Goal: Task Accomplishment & Management: Manage account settings

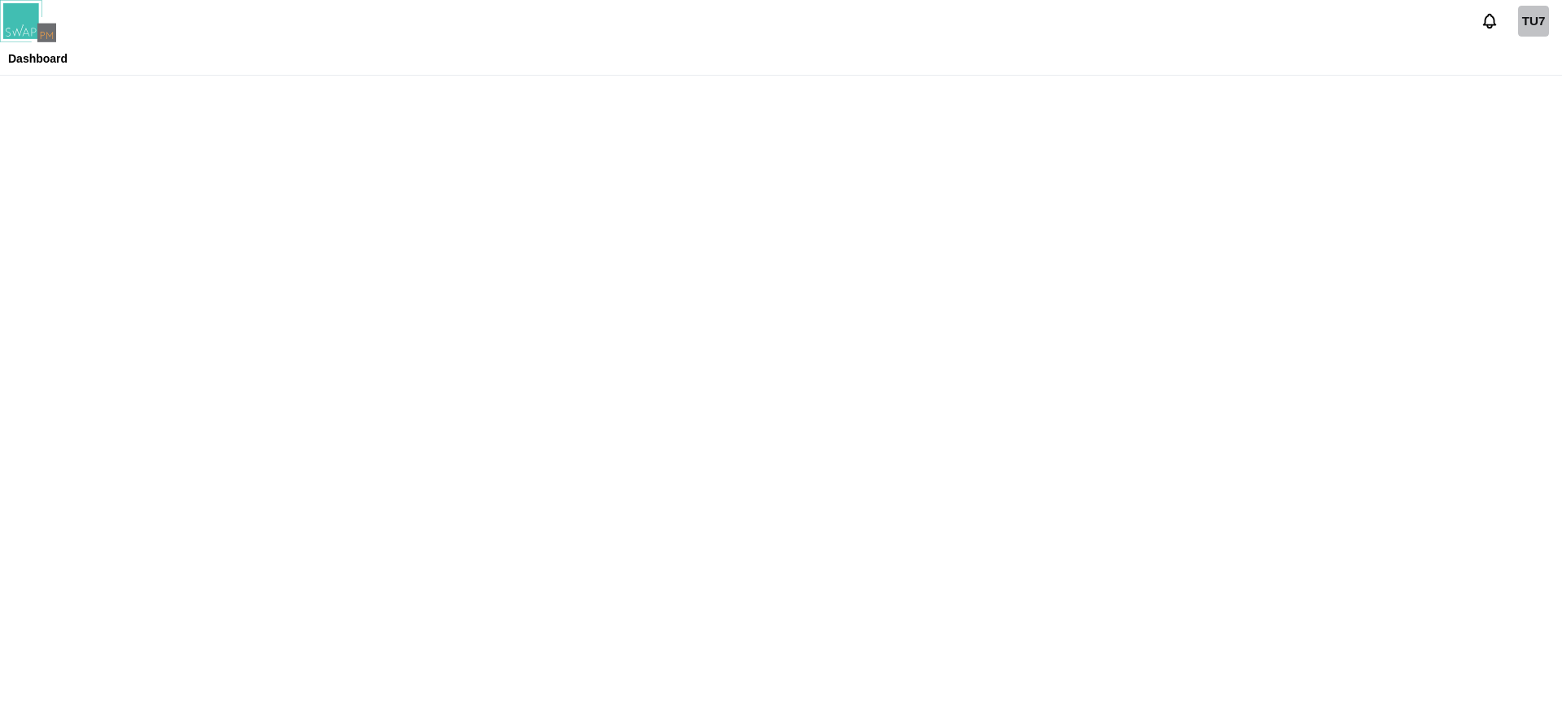
click at [599, 41] on div "TU7" at bounding box center [781, 21] width 1562 height 42
click at [706, 71] on header "TU7 Dashboard" at bounding box center [781, 38] width 1562 height 76
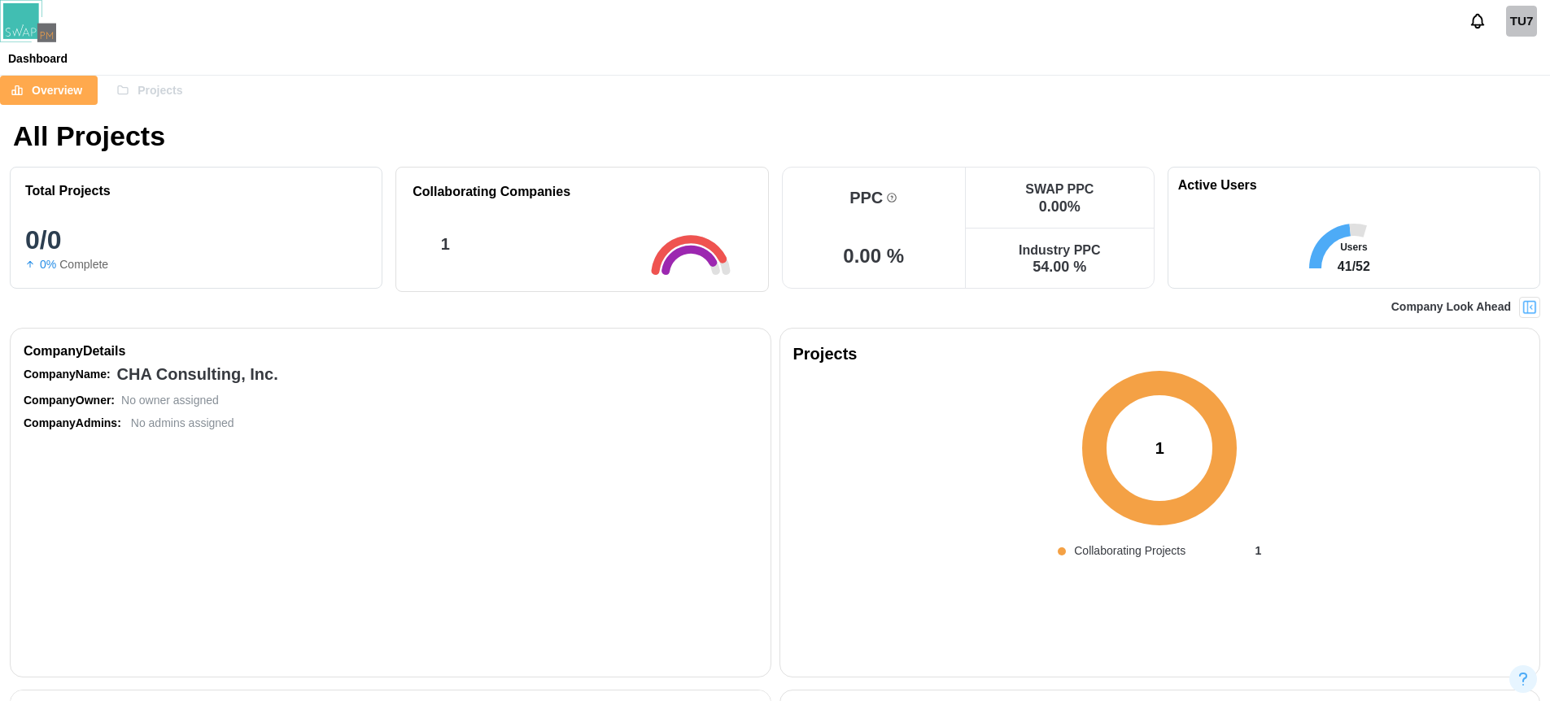
click at [763, 29] on div "TU7" at bounding box center [775, 21] width 1550 height 42
click at [1153, 95] on div "Overview Projects" at bounding box center [775, 90] width 1550 height 29
click at [1330, 79] on div "Overview Projects" at bounding box center [775, 90] width 1550 height 29
click at [1521, 24] on div "TU7" at bounding box center [1521, 21] width 31 height 31
click at [1500, 91] on div "Sign Out" at bounding box center [1511, 91] width 50 height 13
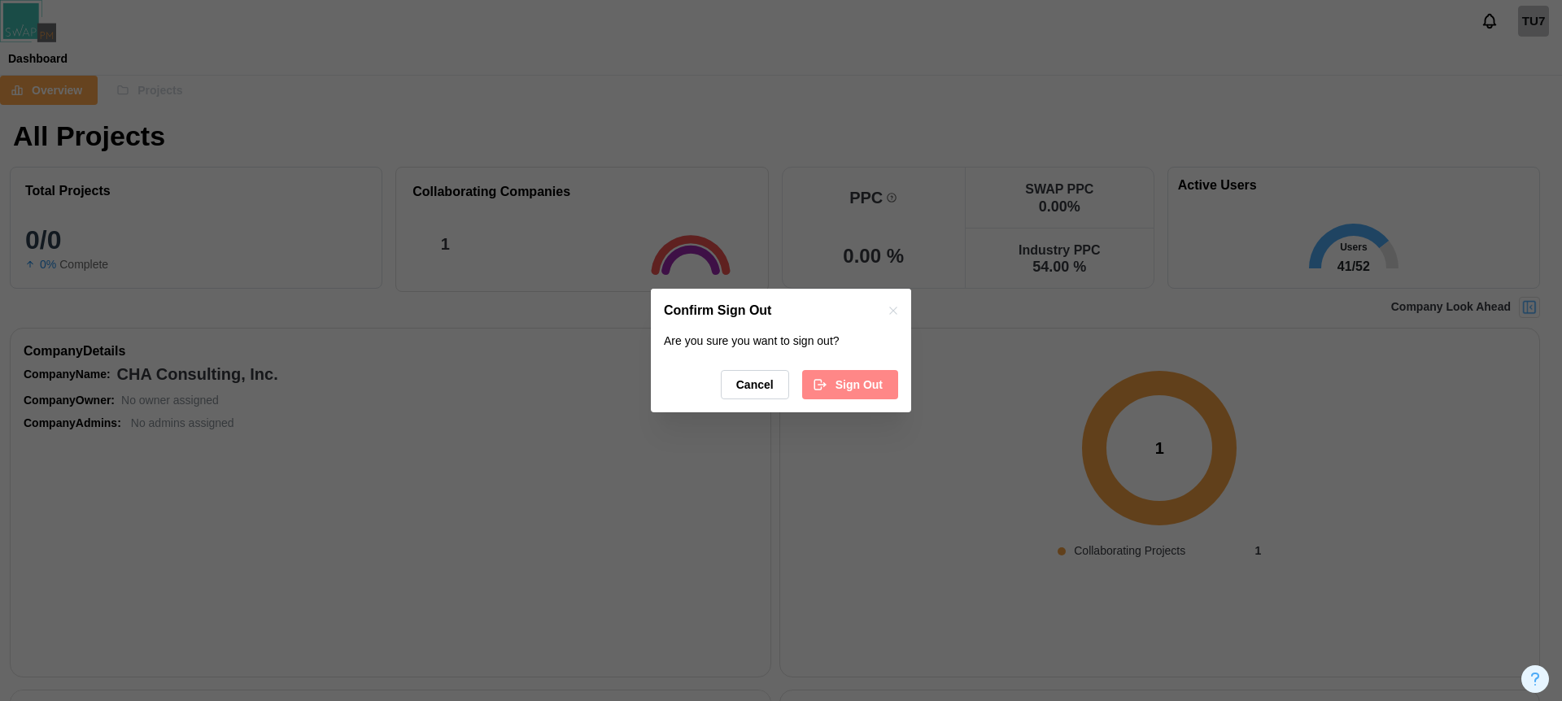
click at [825, 387] on icon "button" at bounding box center [820, 385] width 15 height 15
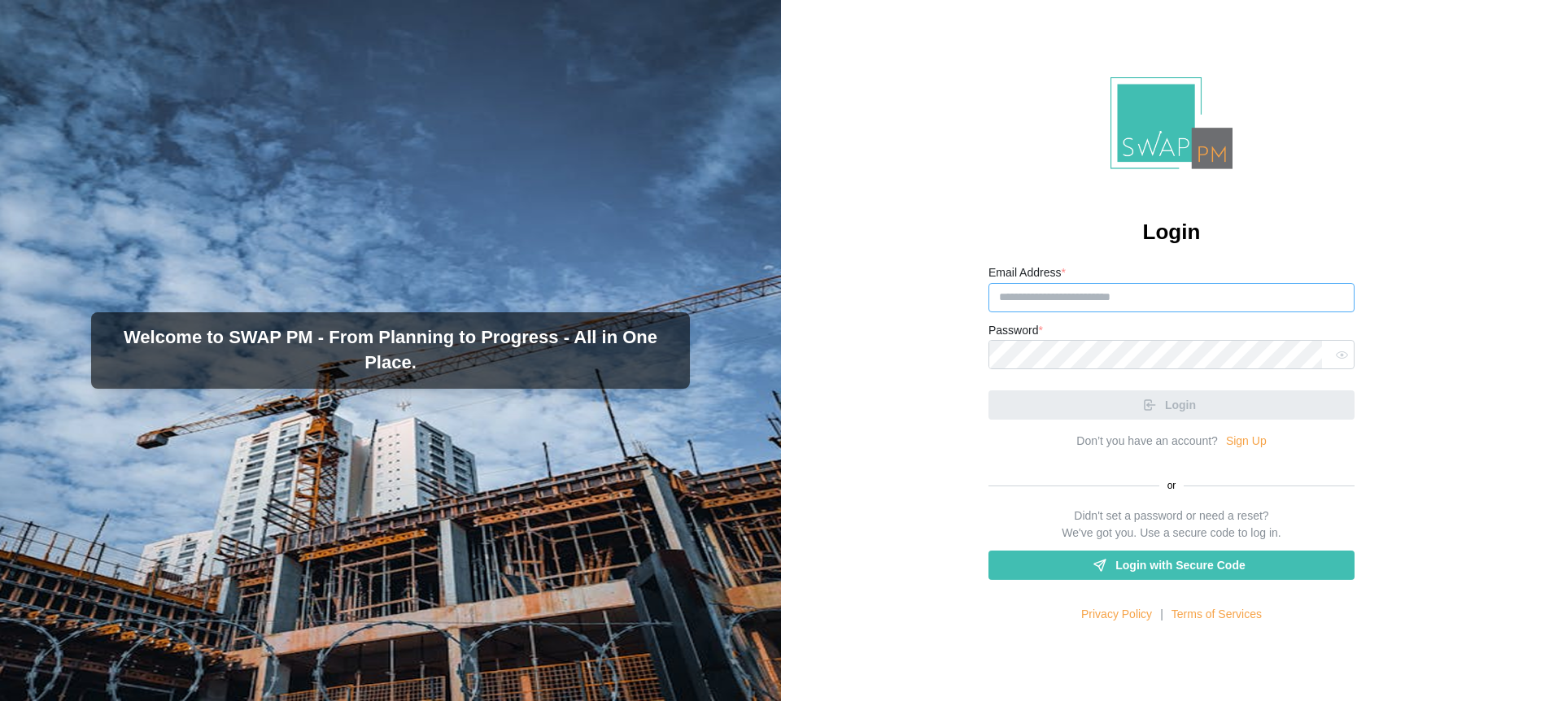
click at [1053, 303] on input "Email Address *" at bounding box center [1172, 297] width 366 height 29
paste input "**********"
type input "**********"
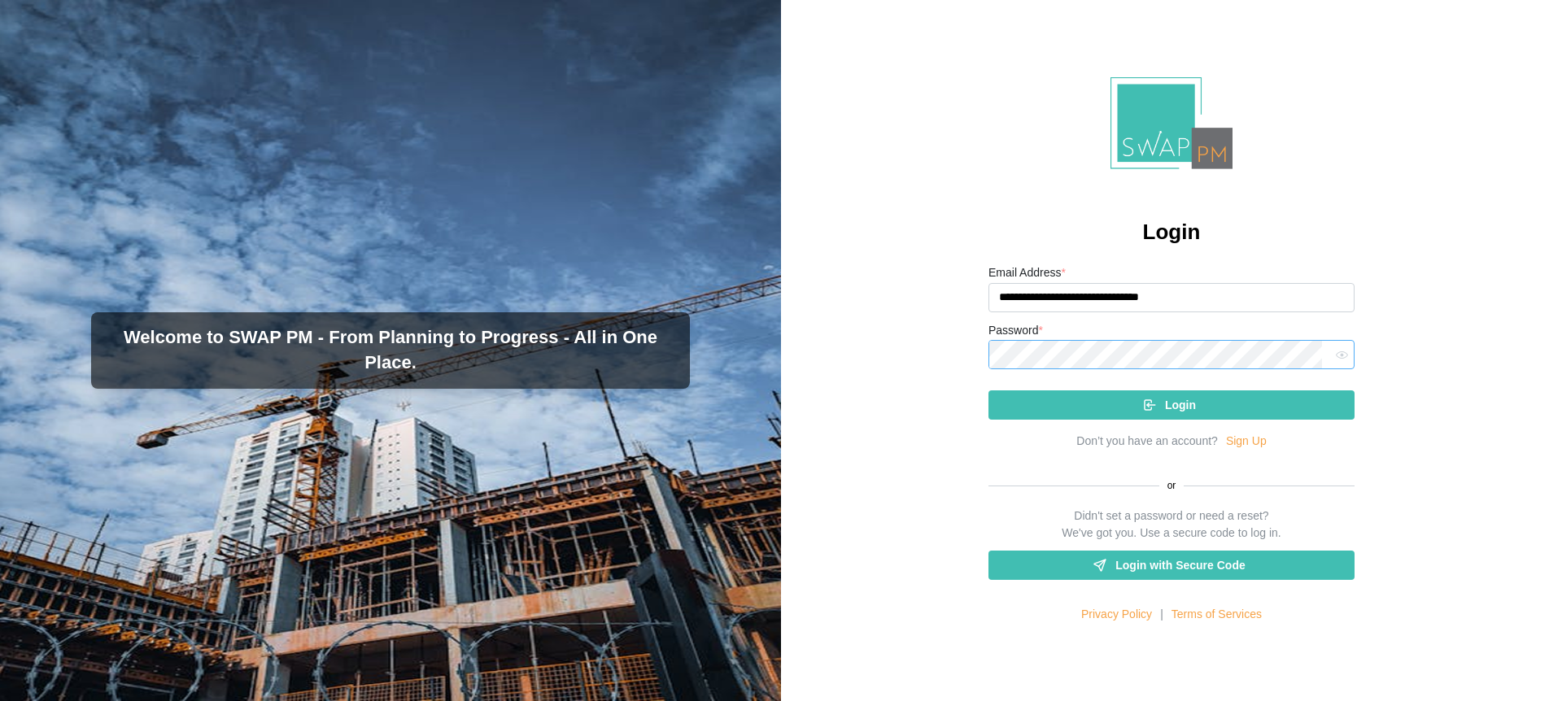
click at [989, 391] on button "Login" at bounding box center [1172, 405] width 366 height 29
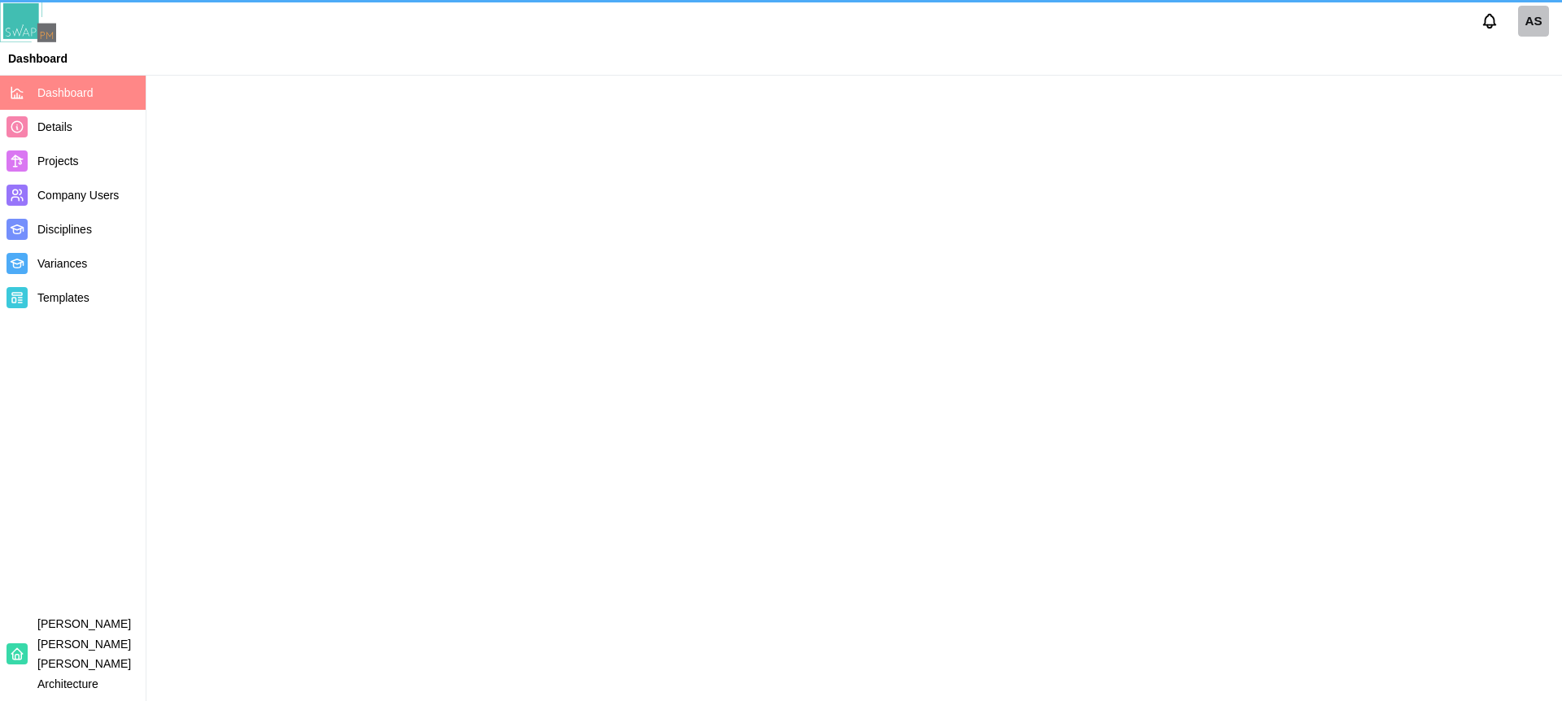
click at [1013, 89] on main at bounding box center [781, 350] width 1562 height 701
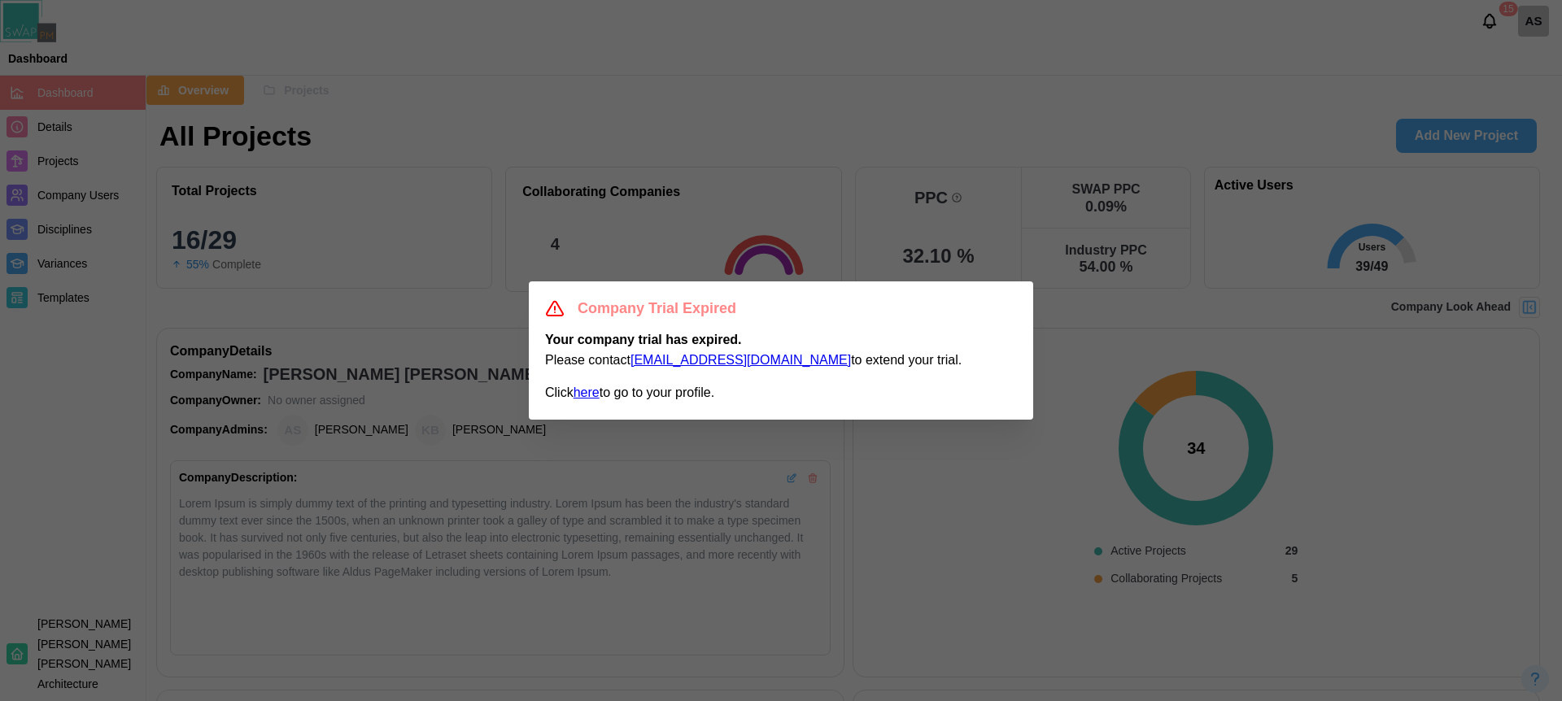
click at [1000, 309] on div "Company Trial Expired" at bounding box center [781, 309] width 472 height 23
click at [1008, 310] on div "Company Trial Expired" at bounding box center [781, 309] width 472 height 23
click at [1113, 338] on div at bounding box center [781, 350] width 1562 height 701
click at [1111, 336] on div at bounding box center [781, 350] width 1562 height 701
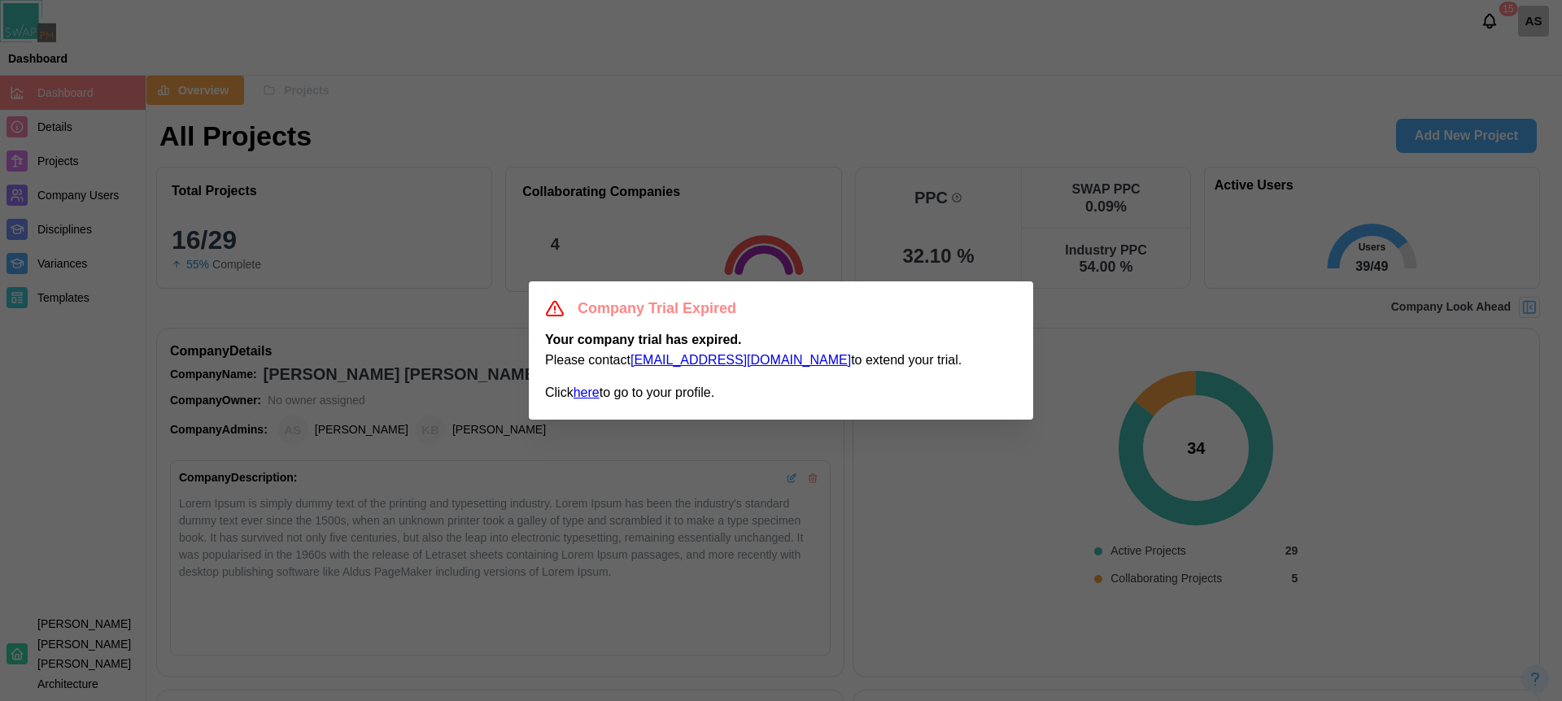
drag, startPoint x: 1109, startPoint y: 336, endPoint x: 964, endPoint y: 312, distance: 146.9
click at [1108, 336] on div at bounding box center [781, 350] width 1562 height 701
click at [964, 311] on div "Company Trial Expired" at bounding box center [781, 309] width 472 height 23
click at [990, 298] on div "Company Trial Expired" at bounding box center [781, 309] width 472 height 23
click at [1006, 303] on div "Company Trial Expired" at bounding box center [781, 309] width 472 height 23
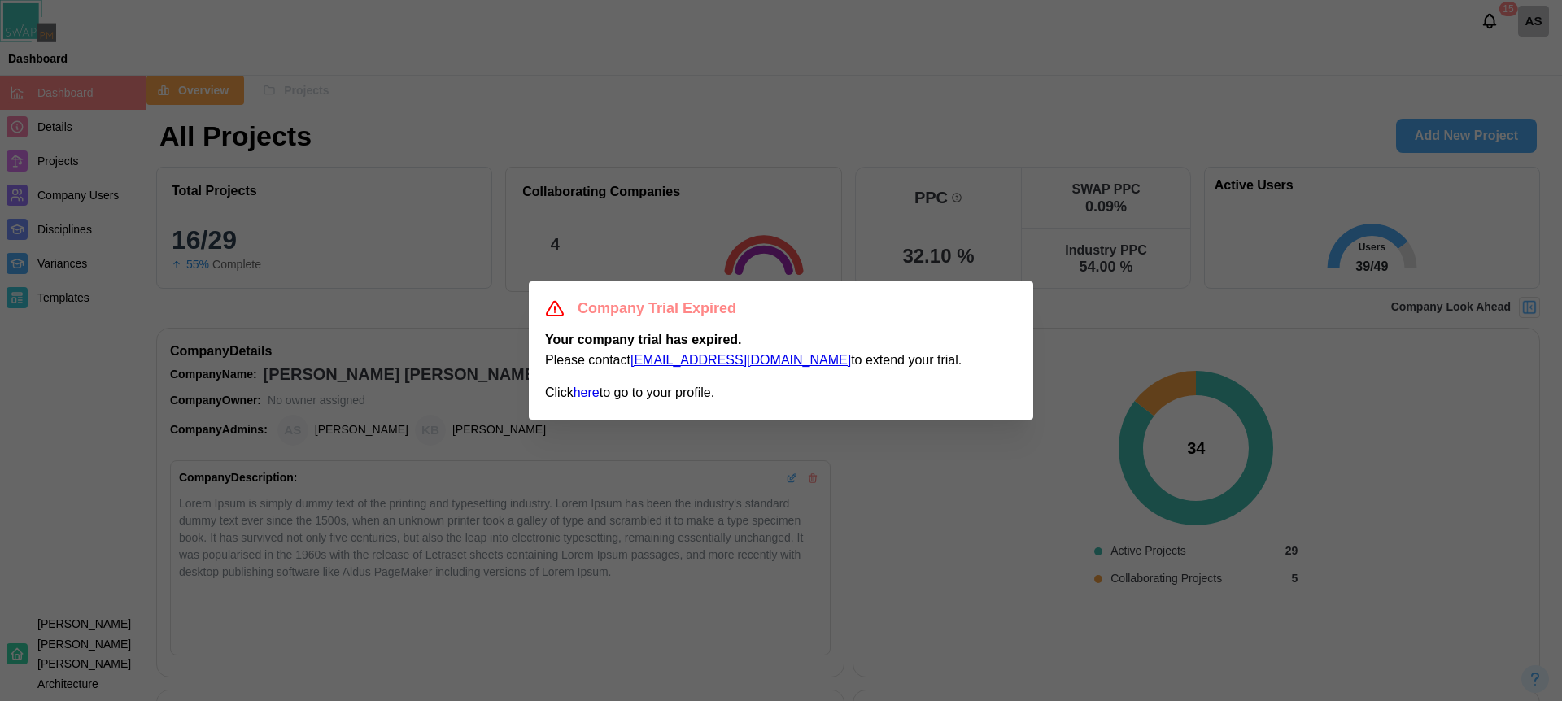
click at [1013, 309] on div "Company Trial Expired" at bounding box center [781, 309] width 472 height 23
click at [1014, 309] on div "Company Trial Expired" at bounding box center [781, 309] width 472 height 23
click at [1013, 308] on div "Company Trial Expired" at bounding box center [781, 309] width 472 height 23
click at [662, 92] on div at bounding box center [781, 350] width 1562 height 701
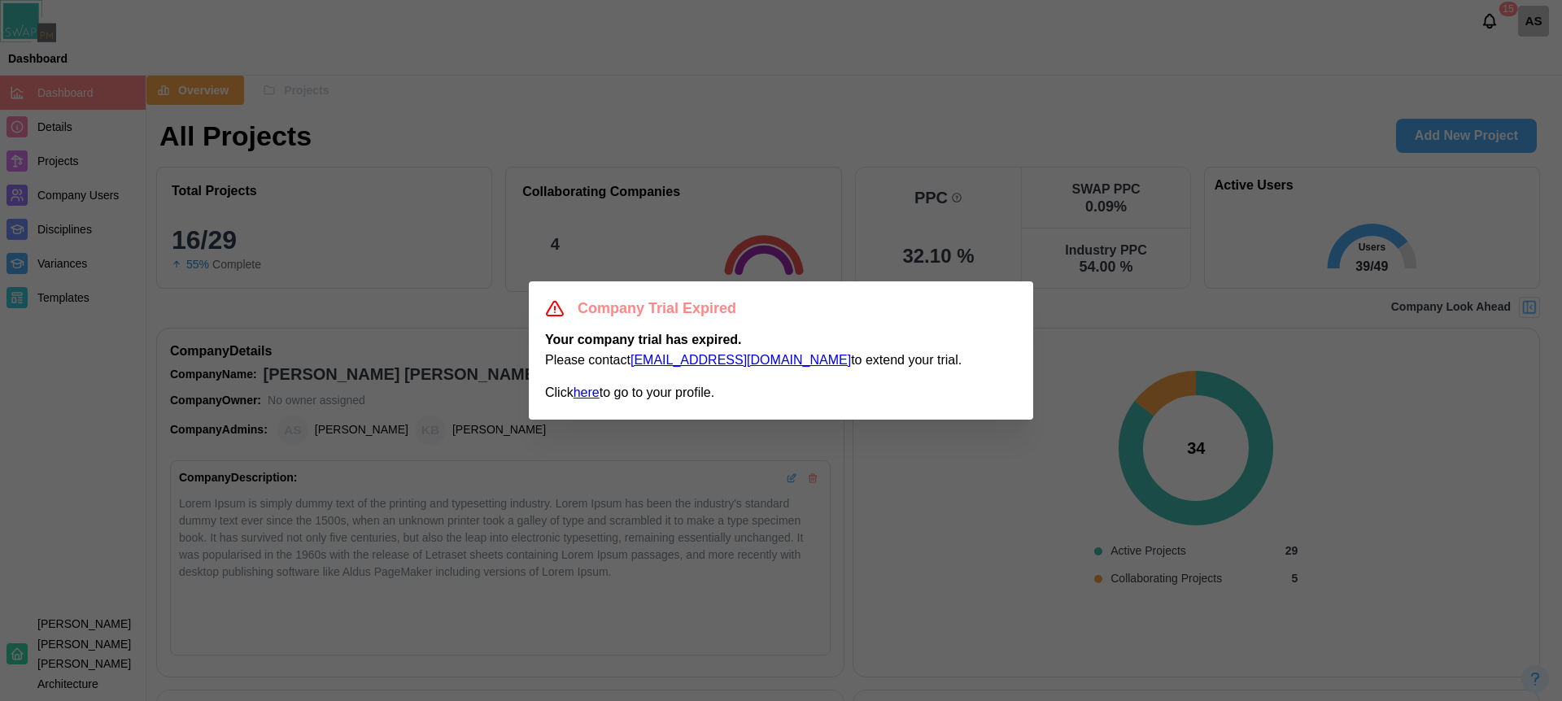
click at [999, 303] on div "Company Trial Expired" at bounding box center [781, 309] width 472 height 23
click at [1028, 437] on div at bounding box center [781, 350] width 1562 height 701
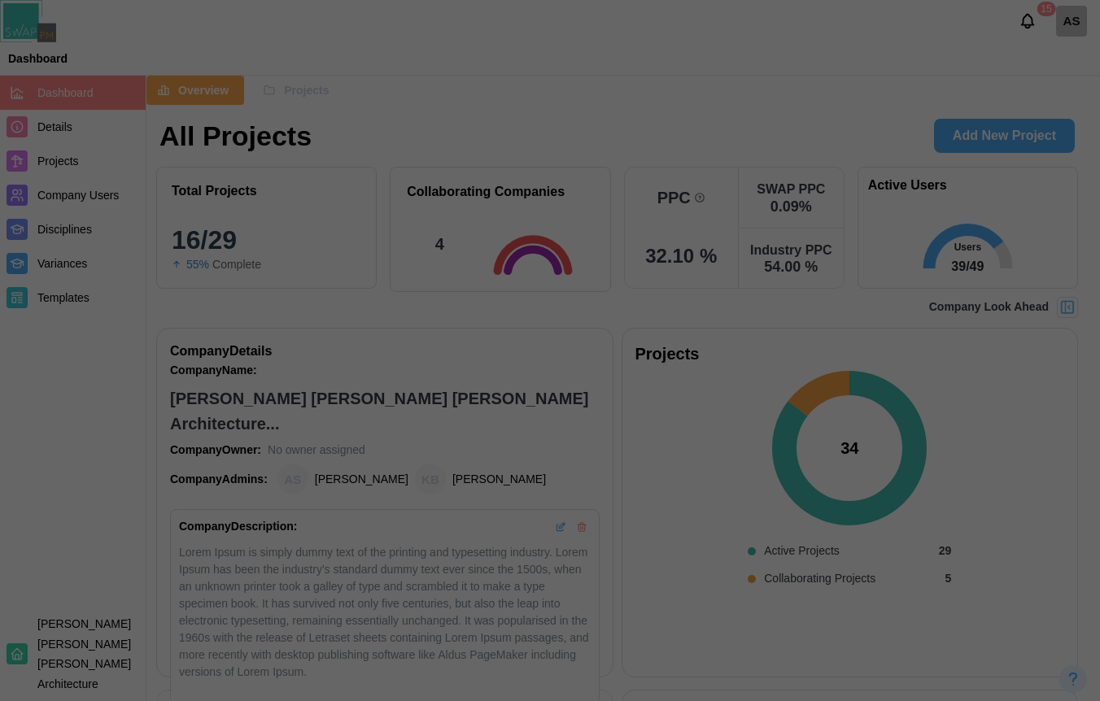
click at [976, 65] on div at bounding box center [550, 350] width 1100 height 701
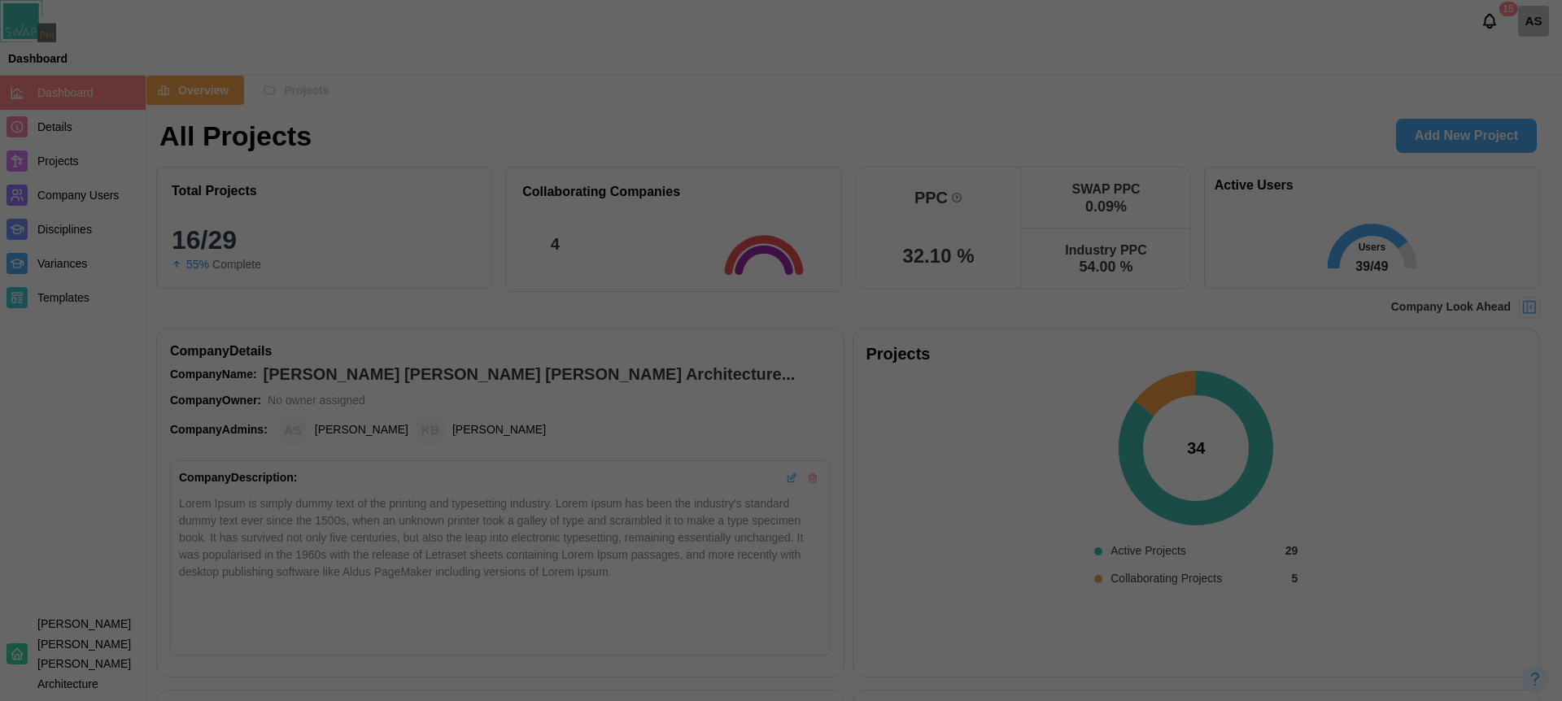
click at [1097, 127] on div at bounding box center [781, 350] width 1562 height 701
click at [994, 106] on div at bounding box center [781, 350] width 1562 height 701
click at [1077, 85] on div at bounding box center [781, 350] width 1562 height 701
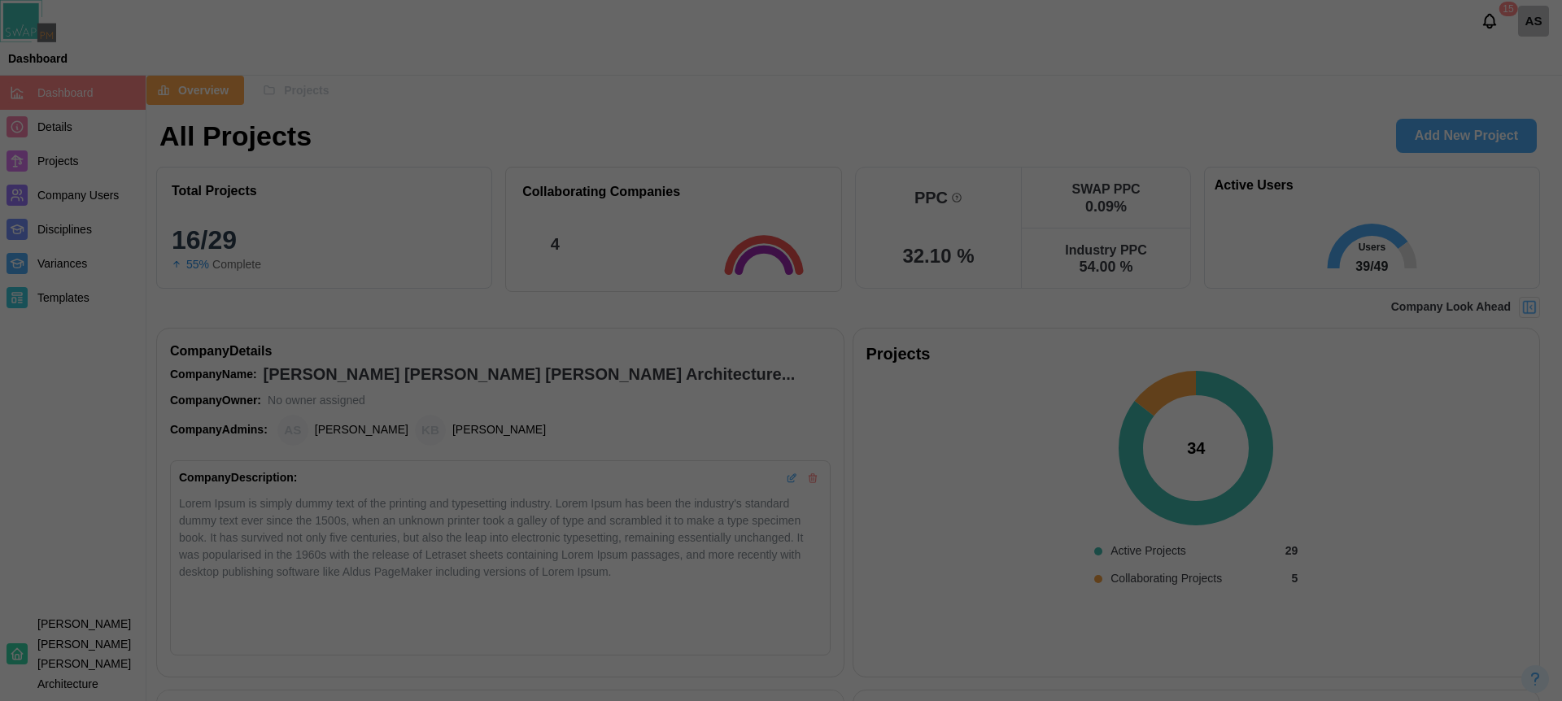
click at [1128, 334] on div at bounding box center [781, 350] width 1562 height 701
click at [1063, 428] on div at bounding box center [781, 350] width 1562 height 701
click at [1063, 427] on div at bounding box center [781, 350] width 1562 height 701
click at [1442, 130] on div at bounding box center [781, 350] width 1562 height 701
drag, startPoint x: 701, startPoint y: 111, endPoint x: 789, endPoint y: 473, distance: 372.0
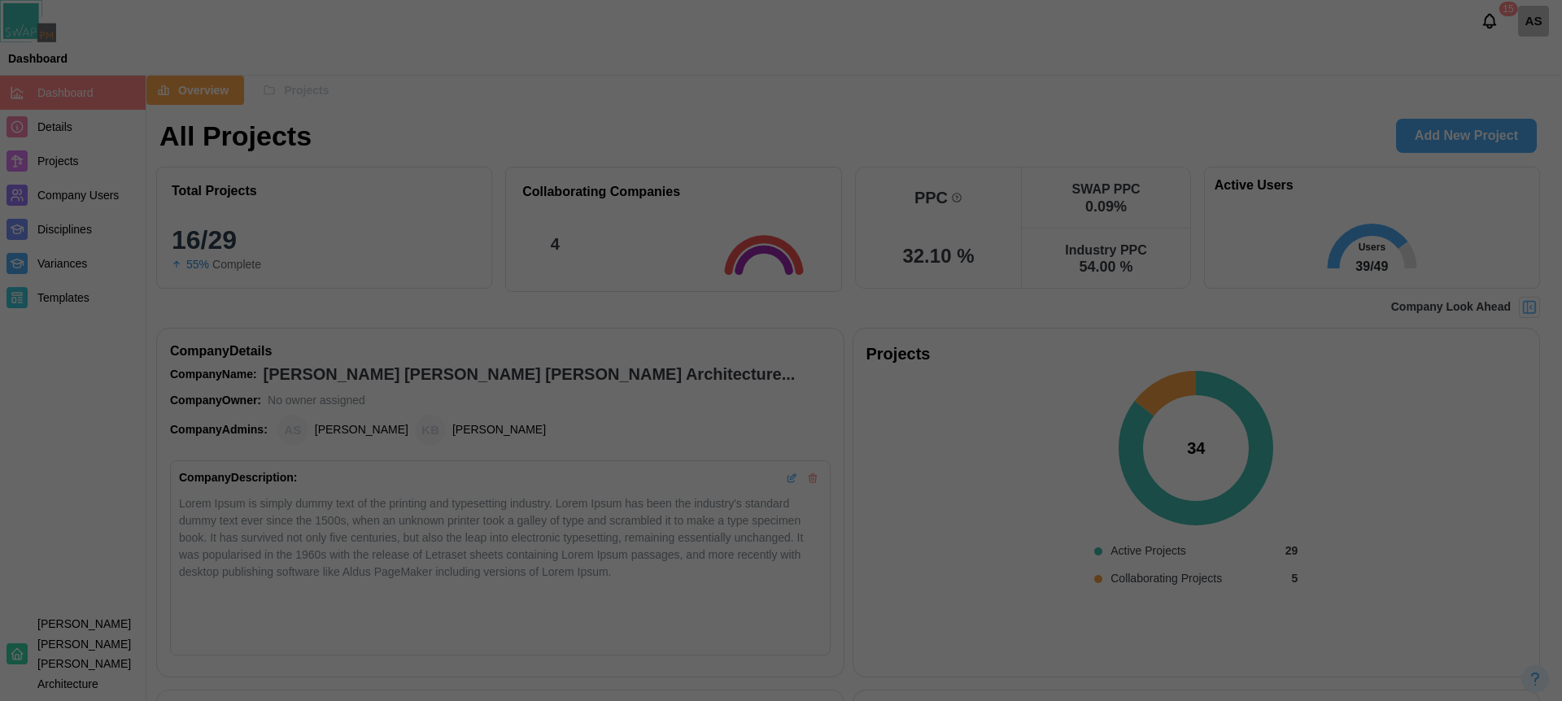
click at [788, 482] on div at bounding box center [781, 350] width 1562 height 701
click at [1120, 177] on div at bounding box center [781, 350] width 1562 height 701
click at [871, 107] on div at bounding box center [781, 350] width 1562 height 701
click at [925, 430] on div at bounding box center [781, 350] width 1562 height 701
click at [936, 426] on div at bounding box center [781, 350] width 1562 height 701
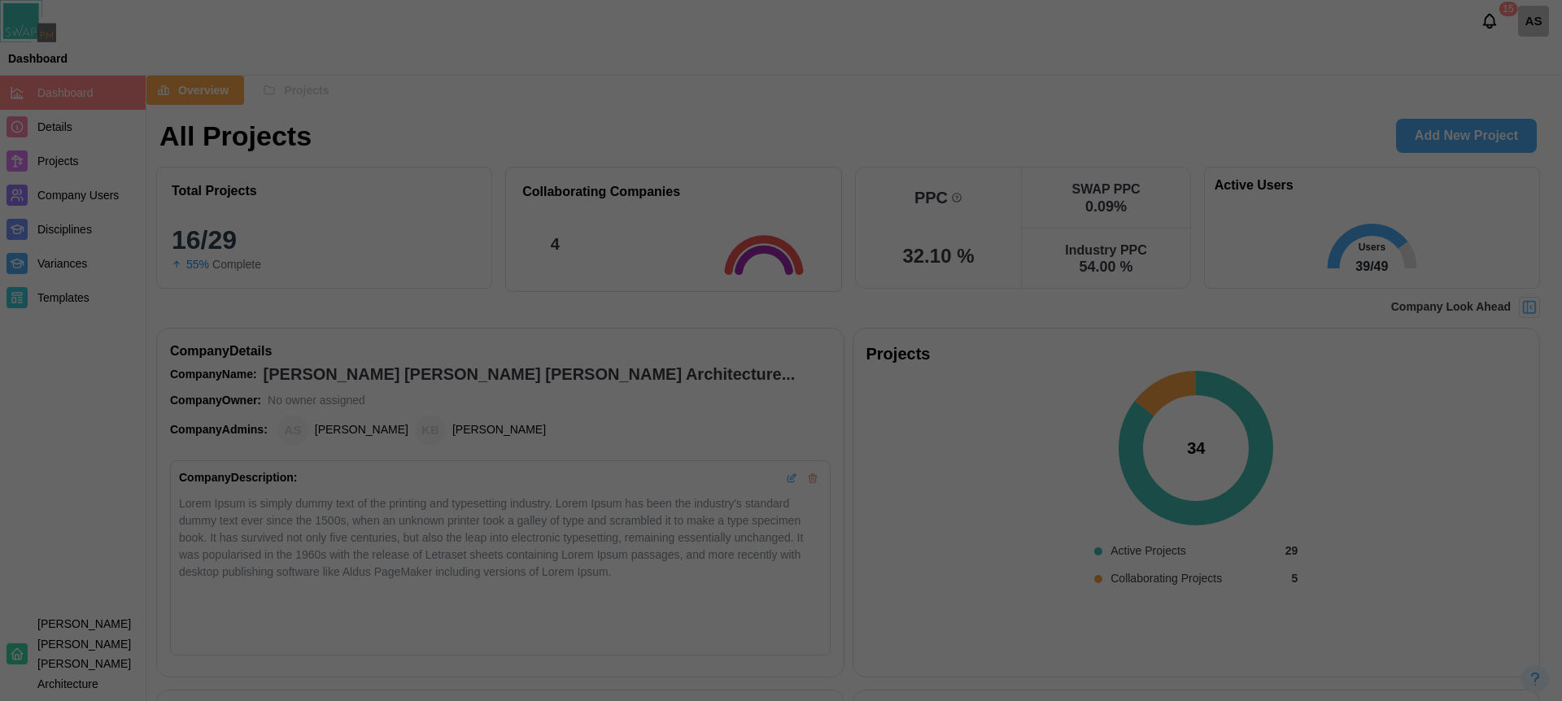
click at [828, 343] on div at bounding box center [781, 350] width 1562 height 701
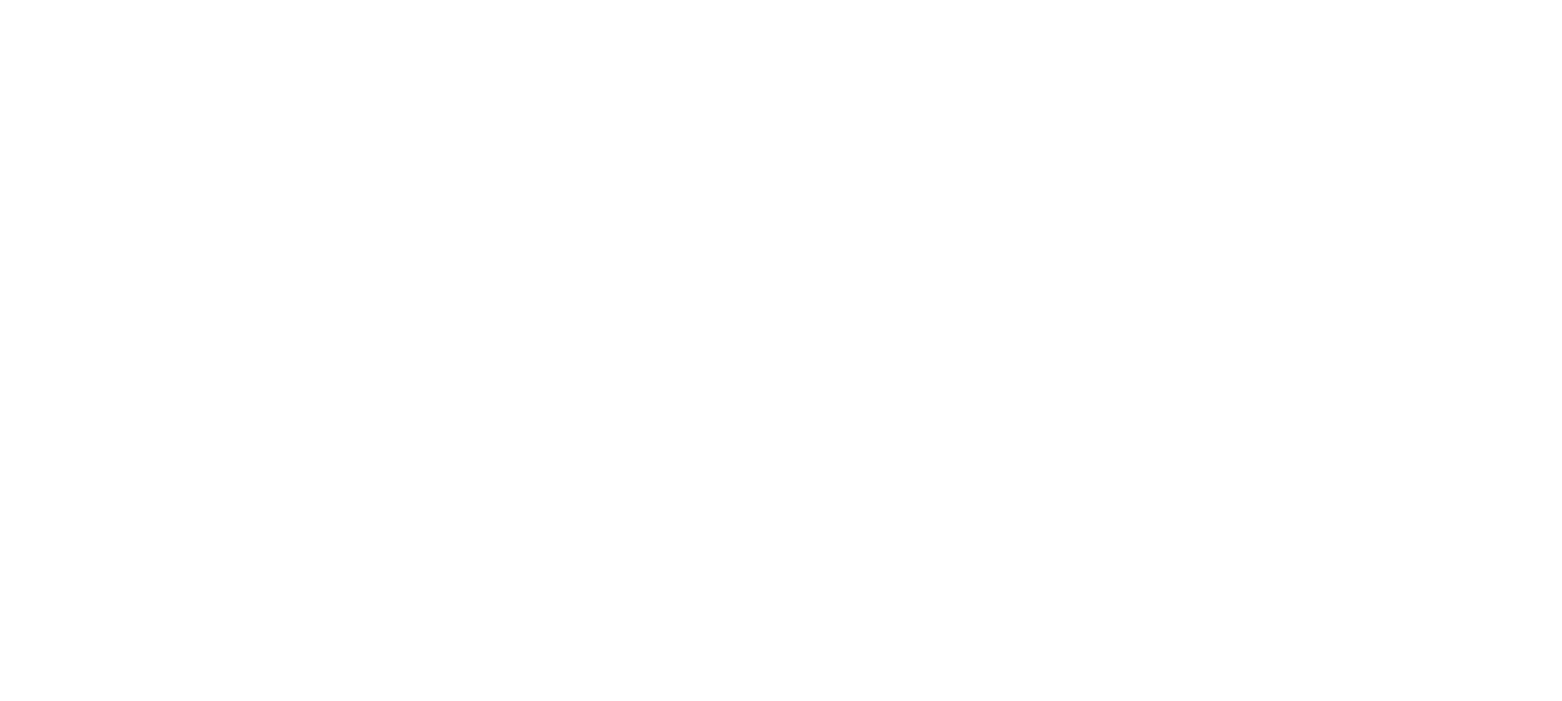
click at [691, 0] on html at bounding box center [781, 0] width 1562 height 0
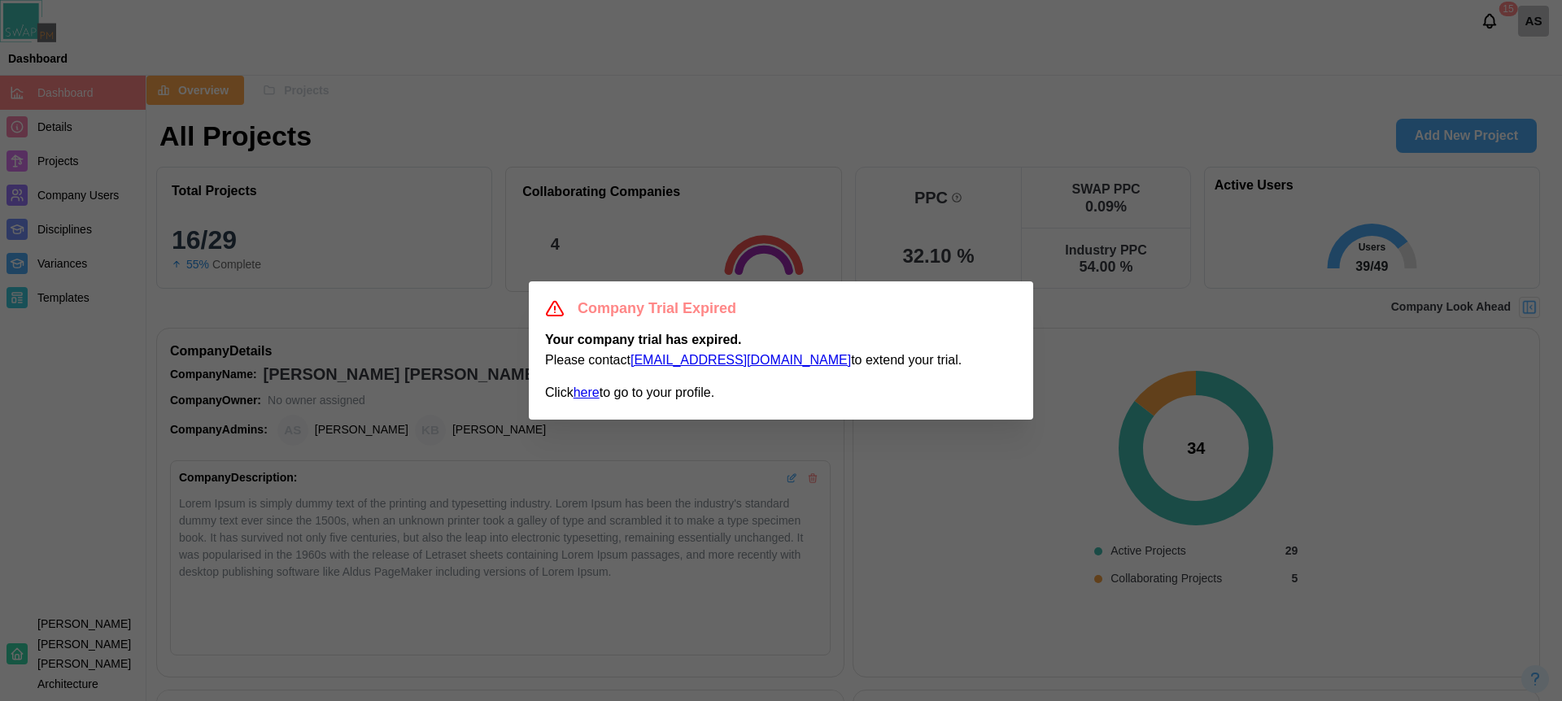
click at [965, 500] on div at bounding box center [781, 350] width 1562 height 701
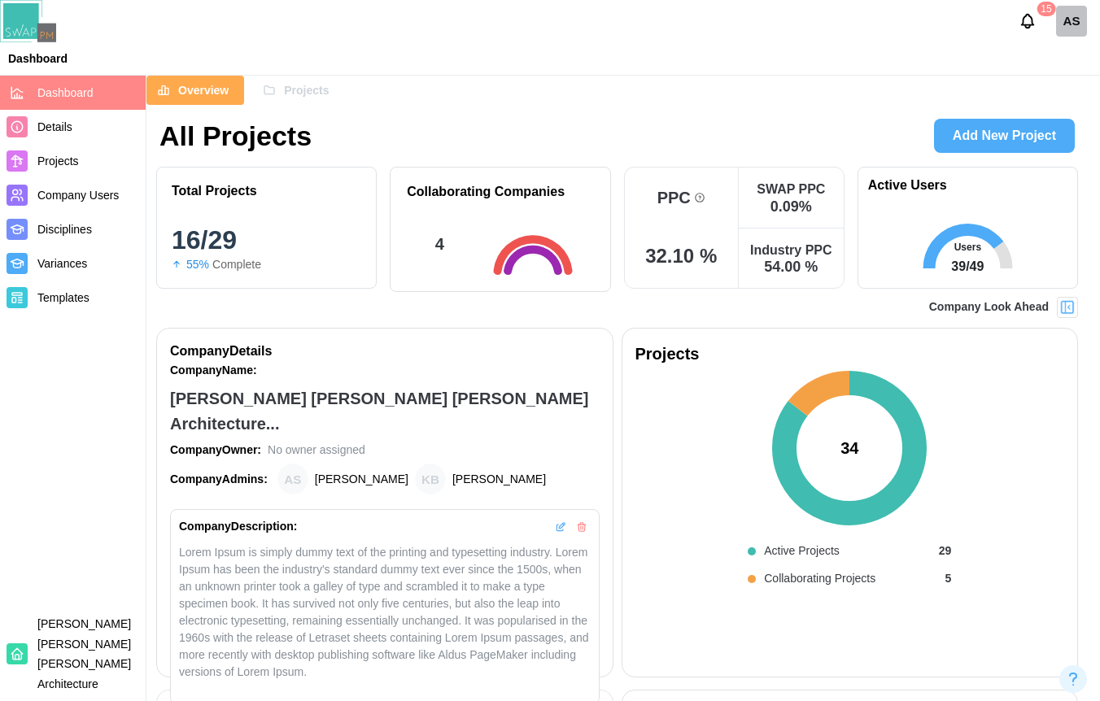
click at [830, 72] on header "15 AS Dashboard" at bounding box center [550, 38] width 1100 height 76
click at [741, 176] on div "SWAP PPC 0.09 %" at bounding box center [791, 198] width 105 height 61
click at [793, 34] on div "15 AS" at bounding box center [550, 21] width 1100 height 42
click at [1058, 475] on div "34 Active Projects 29 Collaborating Projects 5" at bounding box center [850, 515] width 430 height 297
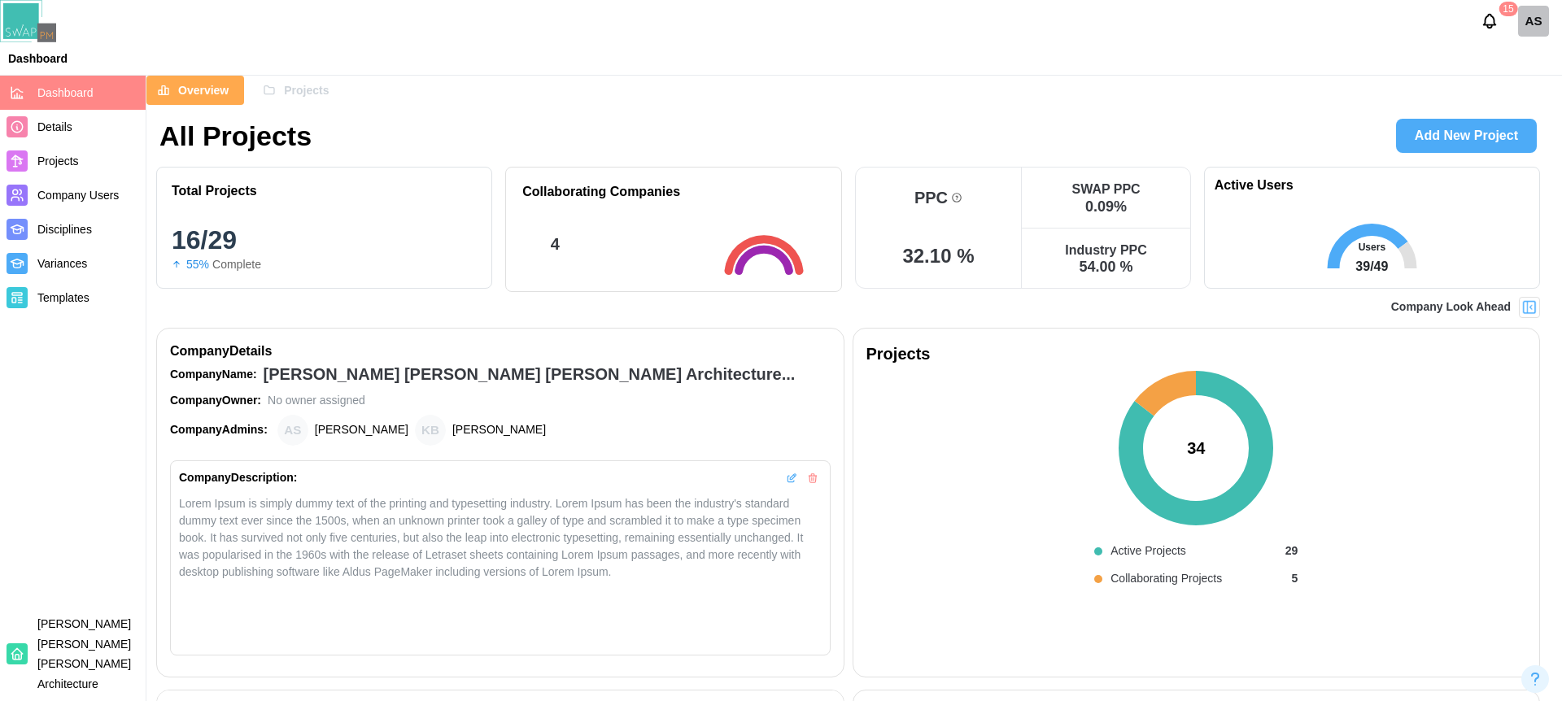
click at [966, 86] on div "Overview Projects" at bounding box center [847, 90] width 1403 height 29
click at [816, 54] on div "Dashboard" at bounding box center [781, 58] width 1562 height 24
click at [763, 78] on div "Overview Projects" at bounding box center [847, 90] width 1403 height 29
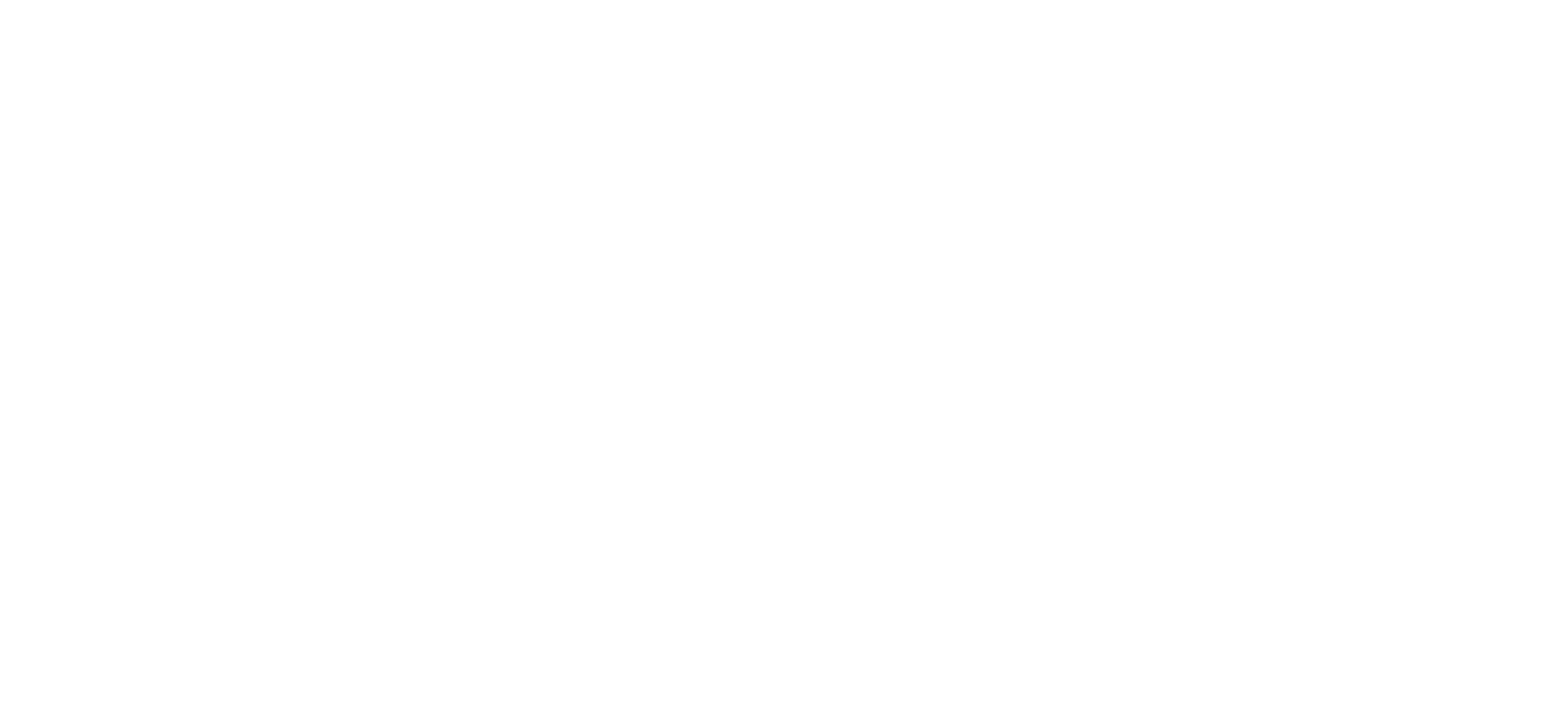
click at [553, 0] on html at bounding box center [781, 0] width 1562 height 0
click at [528, 0] on html at bounding box center [781, 0] width 1562 height 0
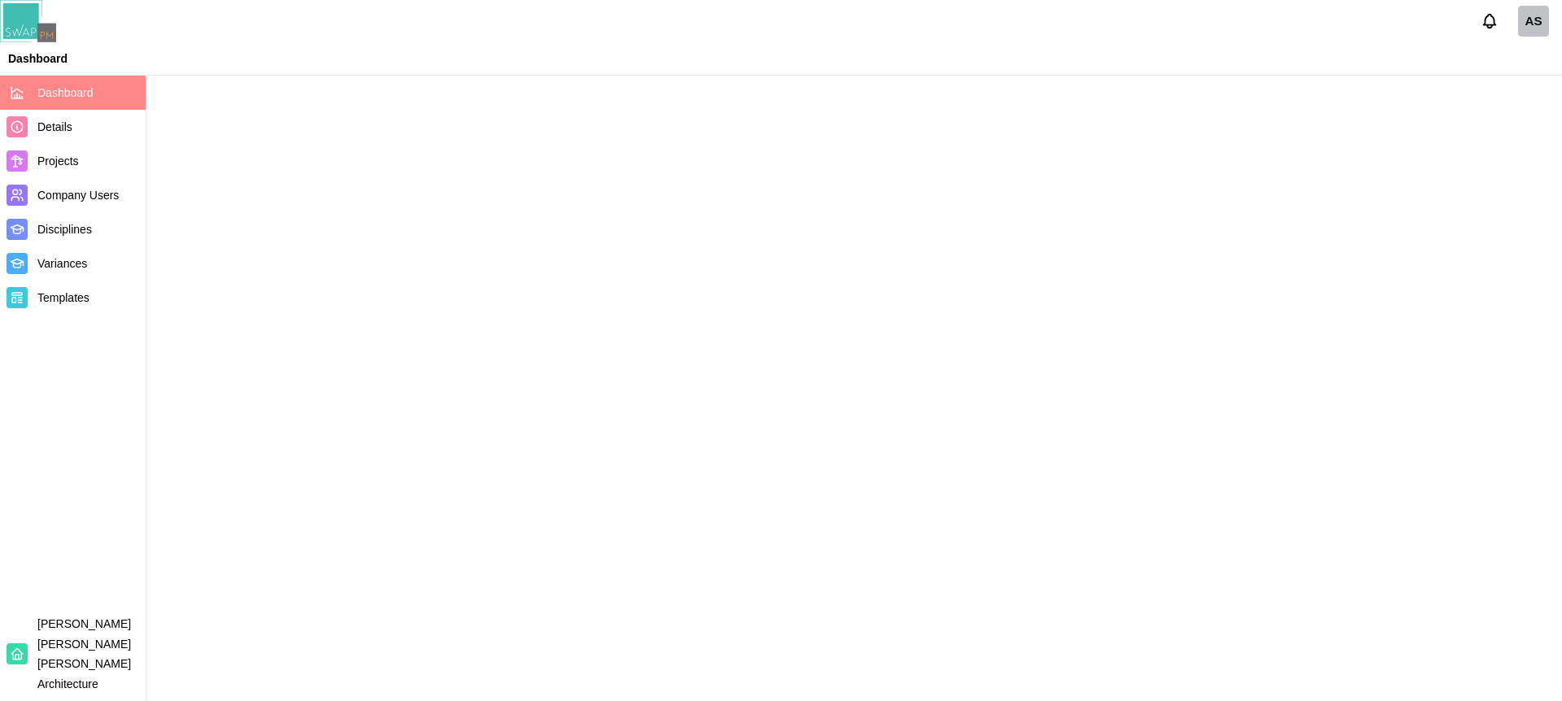
click at [819, 230] on main at bounding box center [781, 350] width 1562 height 701
click at [633, 65] on div "Dashboard" at bounding box center [781, 58] width 1562 height 24
click at [679, 50] on div "Dashboard" at bounding box center [781, 58] width 1562 height 24
click at [666, 64] on div "Dashboard" at bounding box center [781, 58] width 1562 height 24
click at [648, 80] on main at bounding box center [781, 350] width 1562 height 701
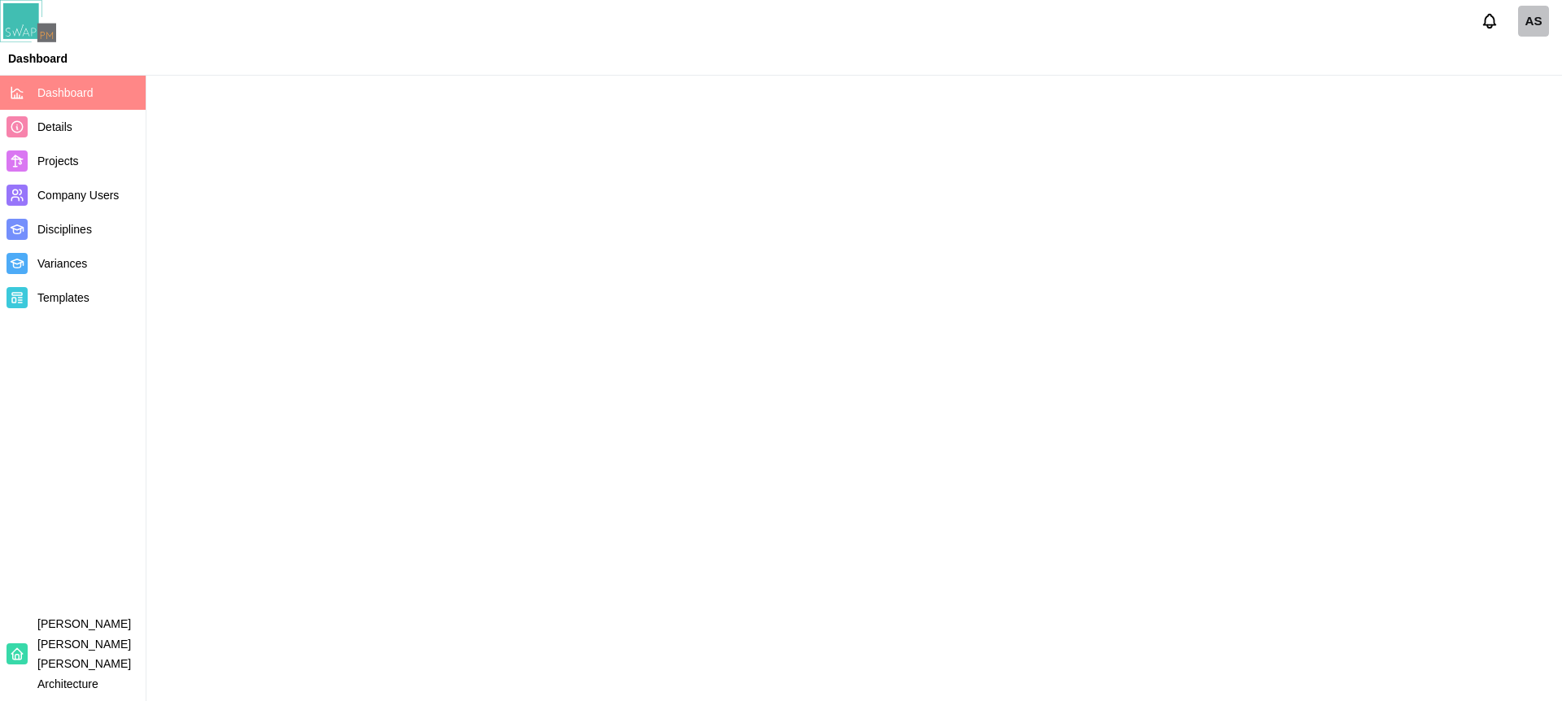
click at [650, 76] on main at bounding box center [781, 350] width 1562 height 701
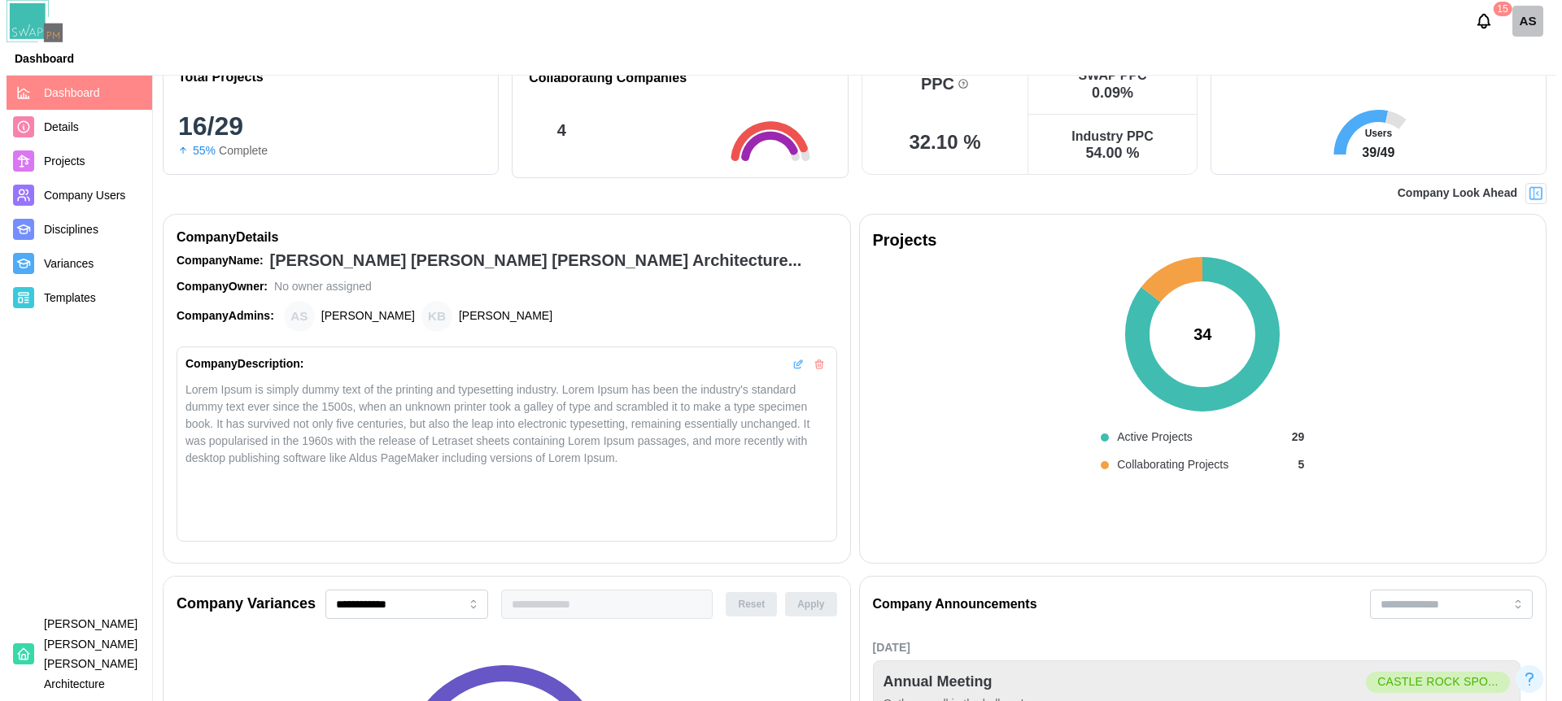
scroll to position [586, 0]
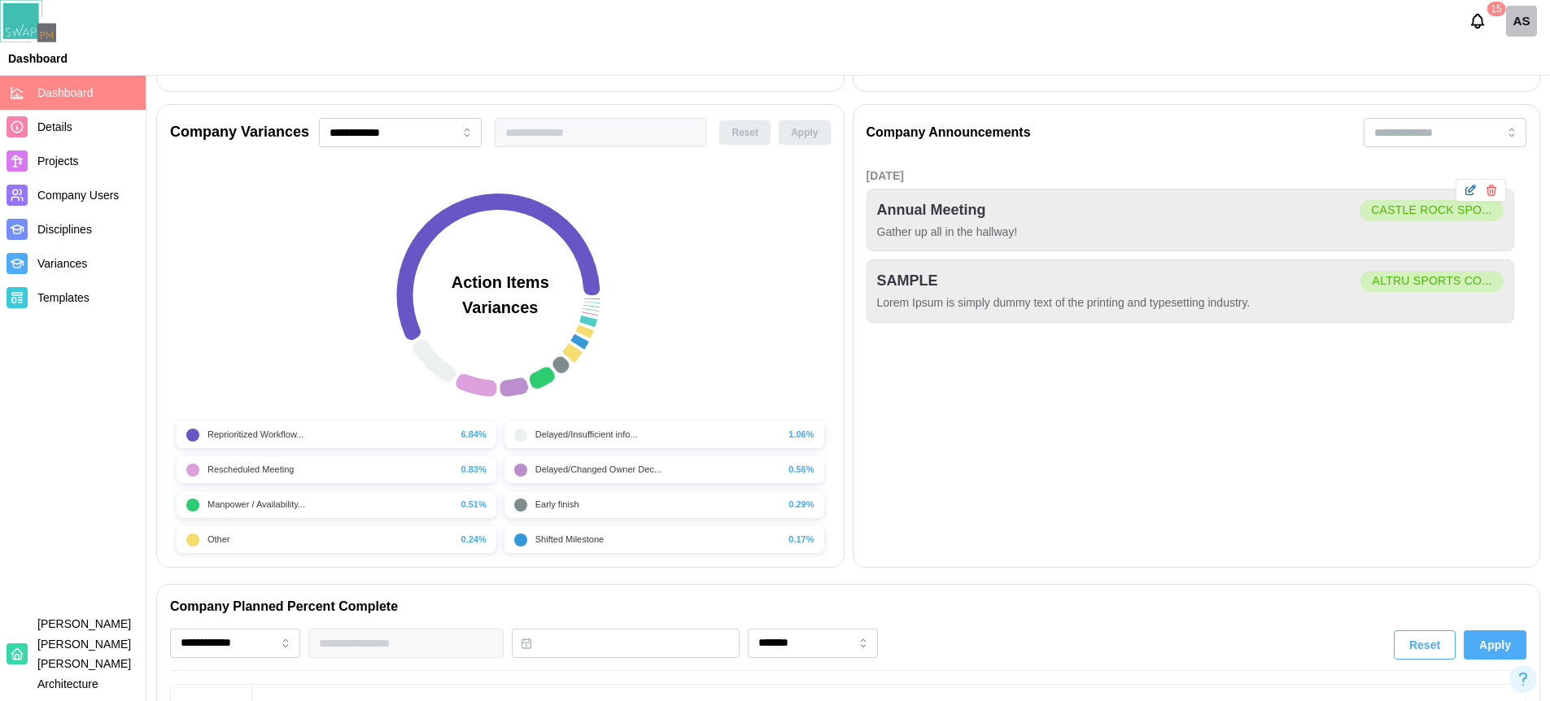
click at [1471, 187] on icon "button" at bounding box center [1472, 189] width 7 height 7
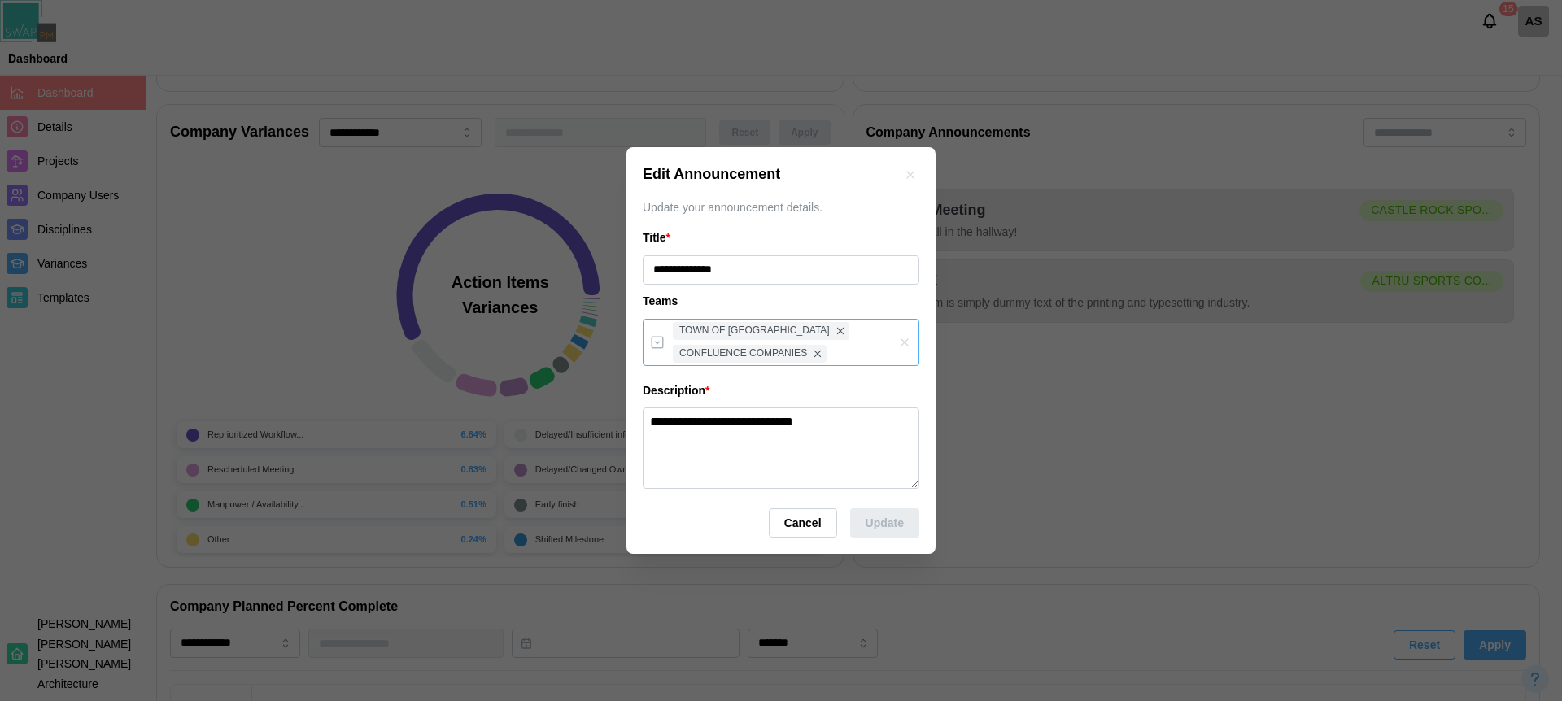
click at [871, 346] on div "TOWN OF CASTLE ROCK CONFLUENCE COMPANIES" at bounding box center [781, 342] width 277 height 47
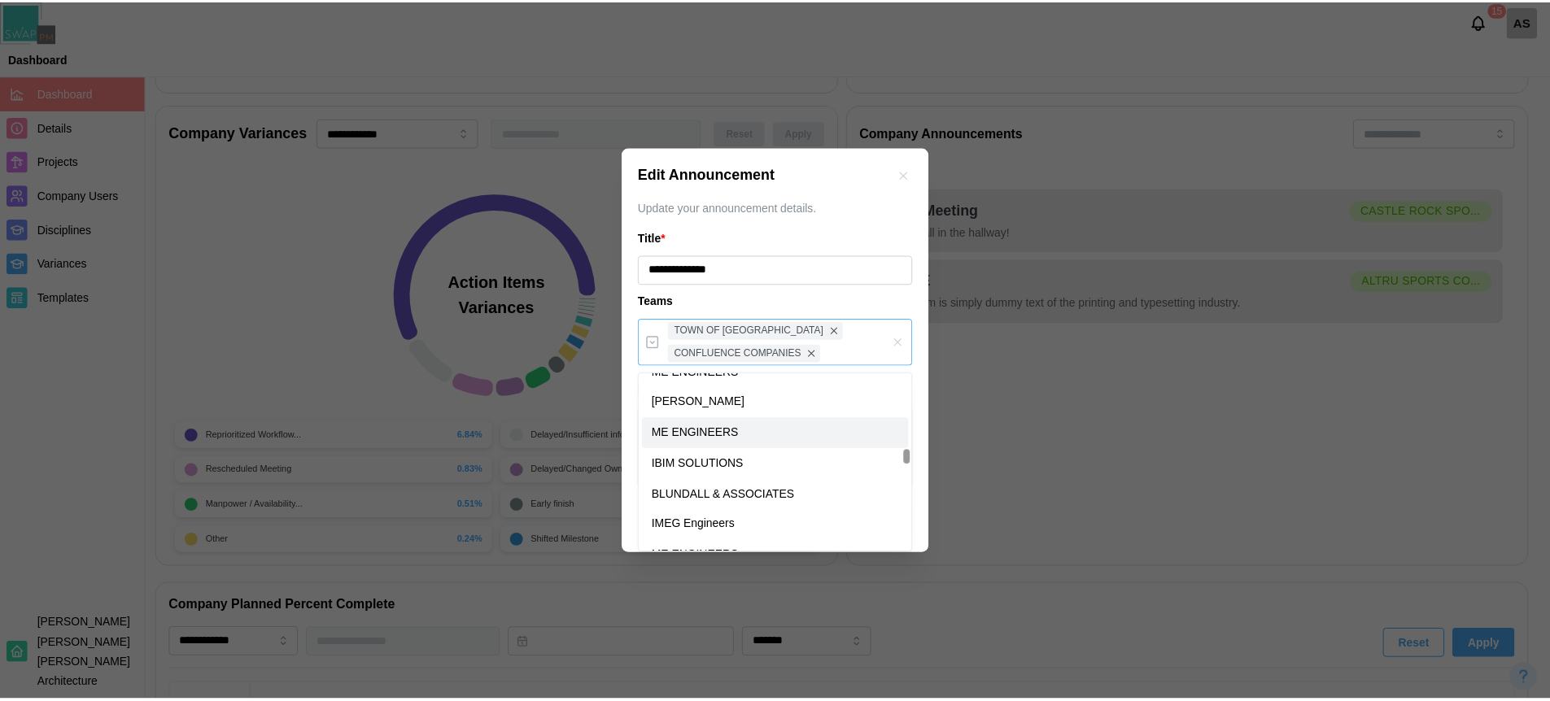
scroll to position [3124, 0]
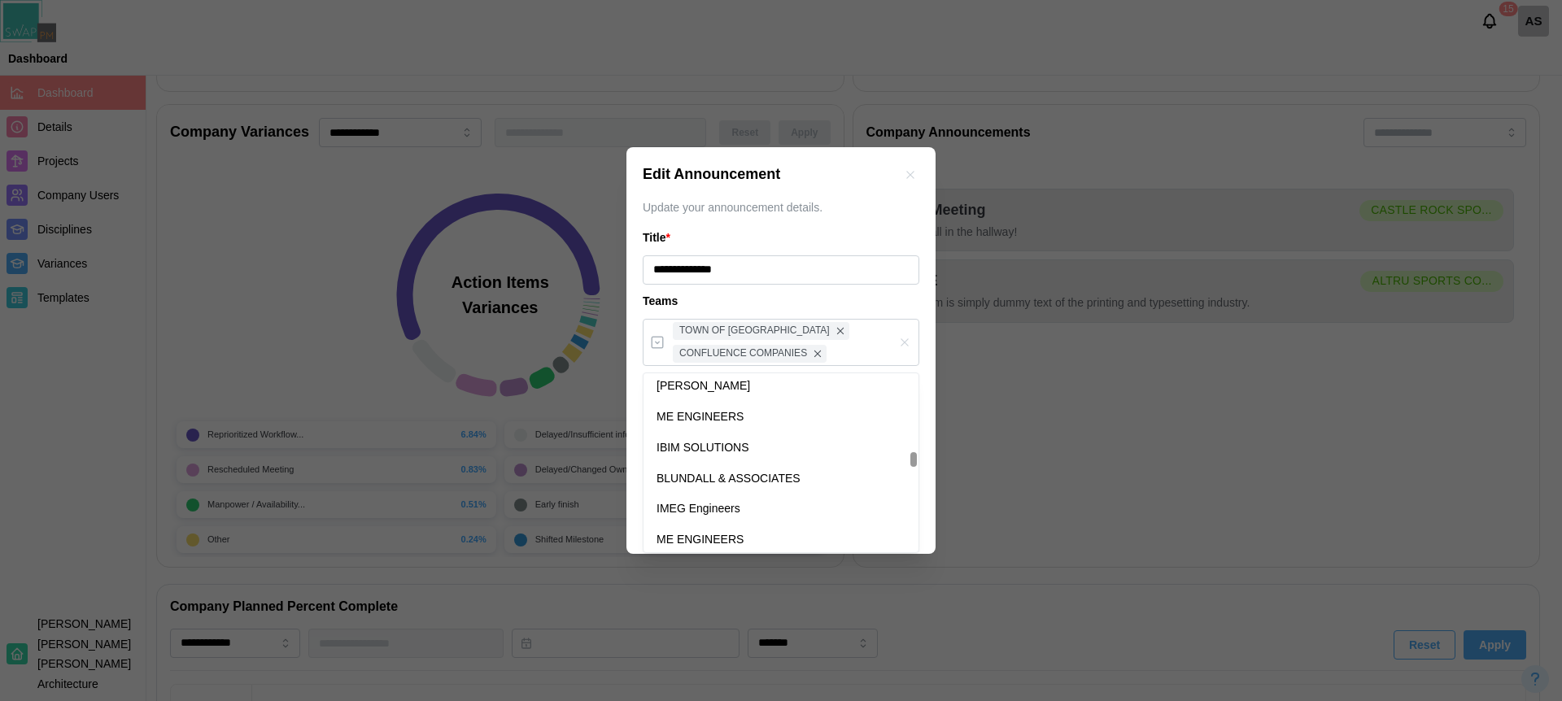
click at [888, 295] on div "Teams" at bounding box center [781, 302] width 277 height 18
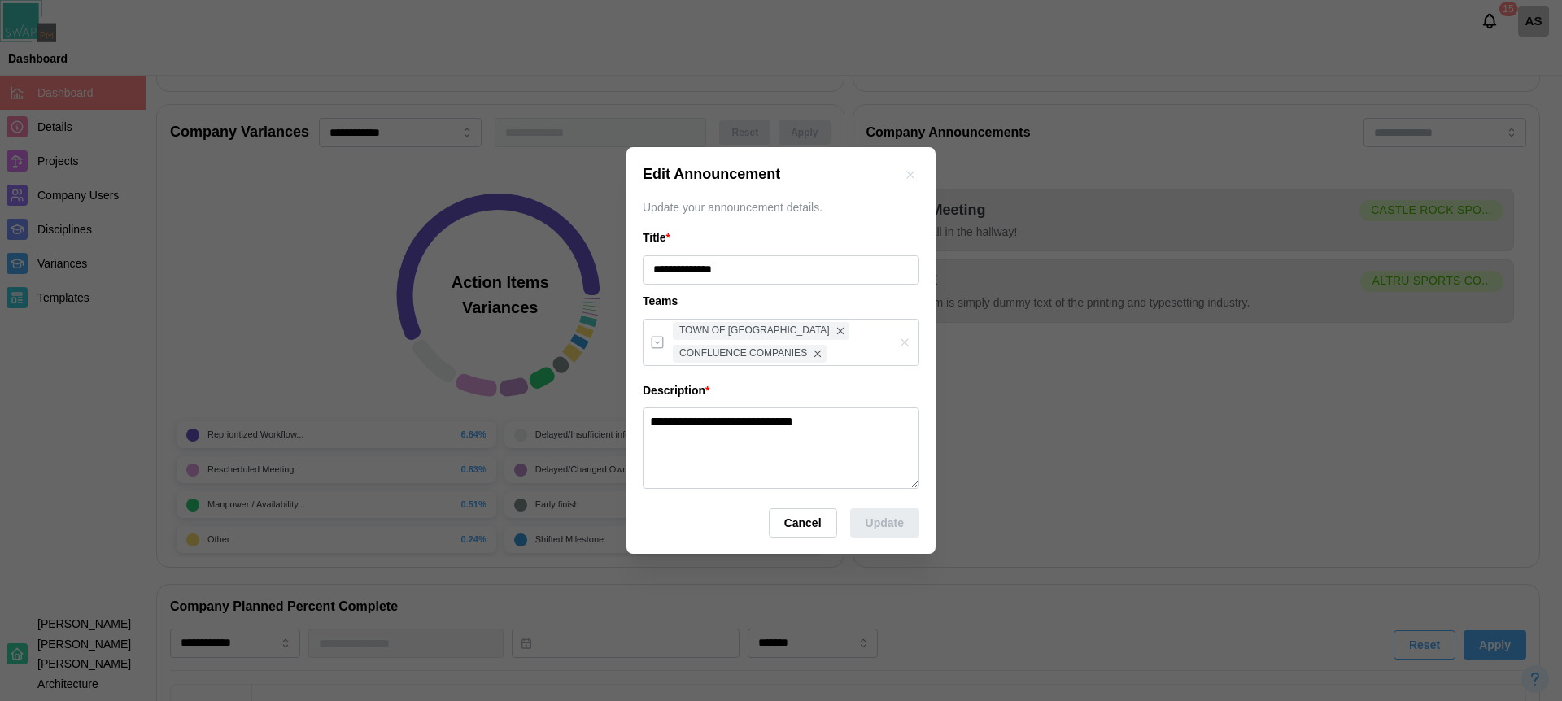
click at [919, 162] on div "**********" at bounding box center [780, 351] width 309 height 408
click at [915, 164] on div "Edit Announcement" at bounding box center [781, 175] width 277 height 23
click at [905, 175] on icon "button" at bounding box center [910, 174] width 13 height 13
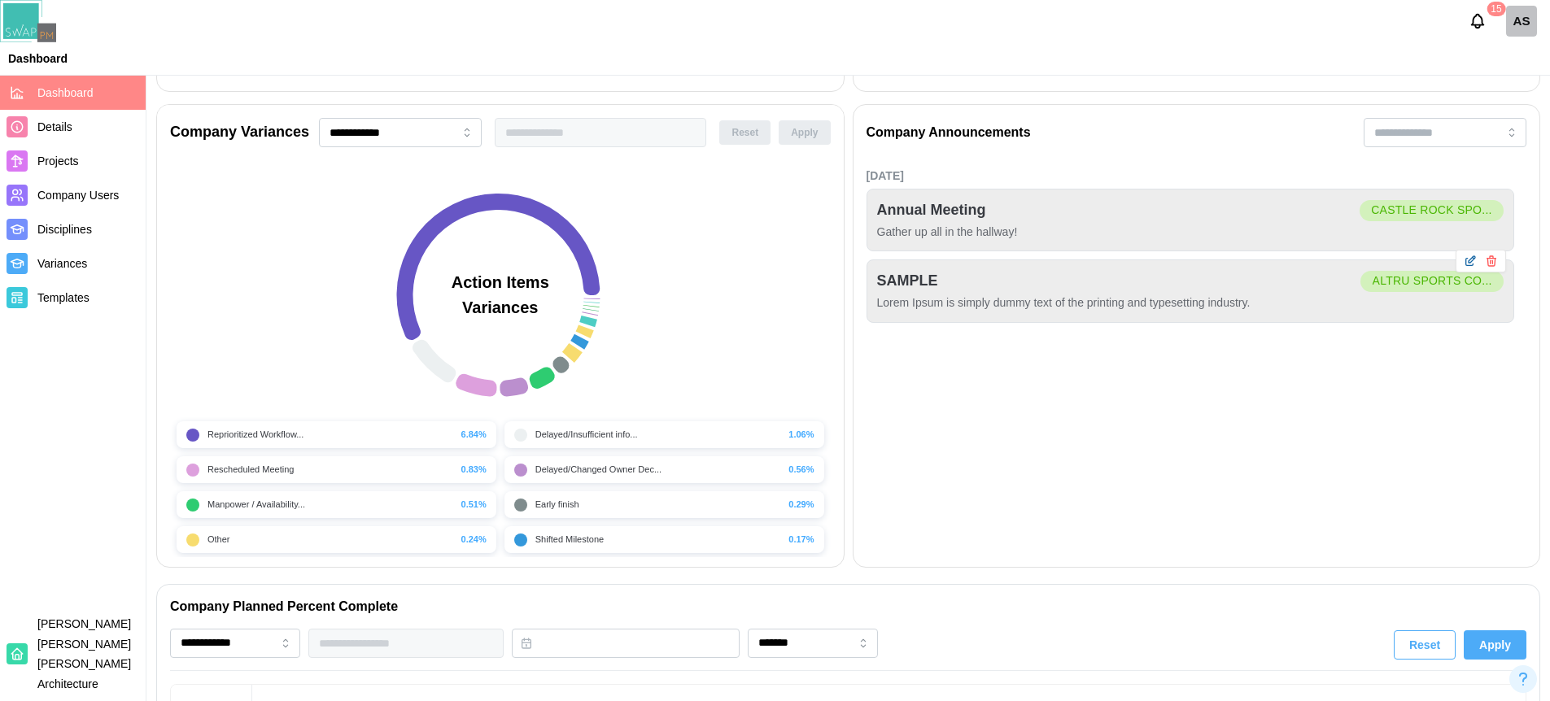
click at [1463, 264] on button "button" at bounding box center [1470, 261] width 18 height 18
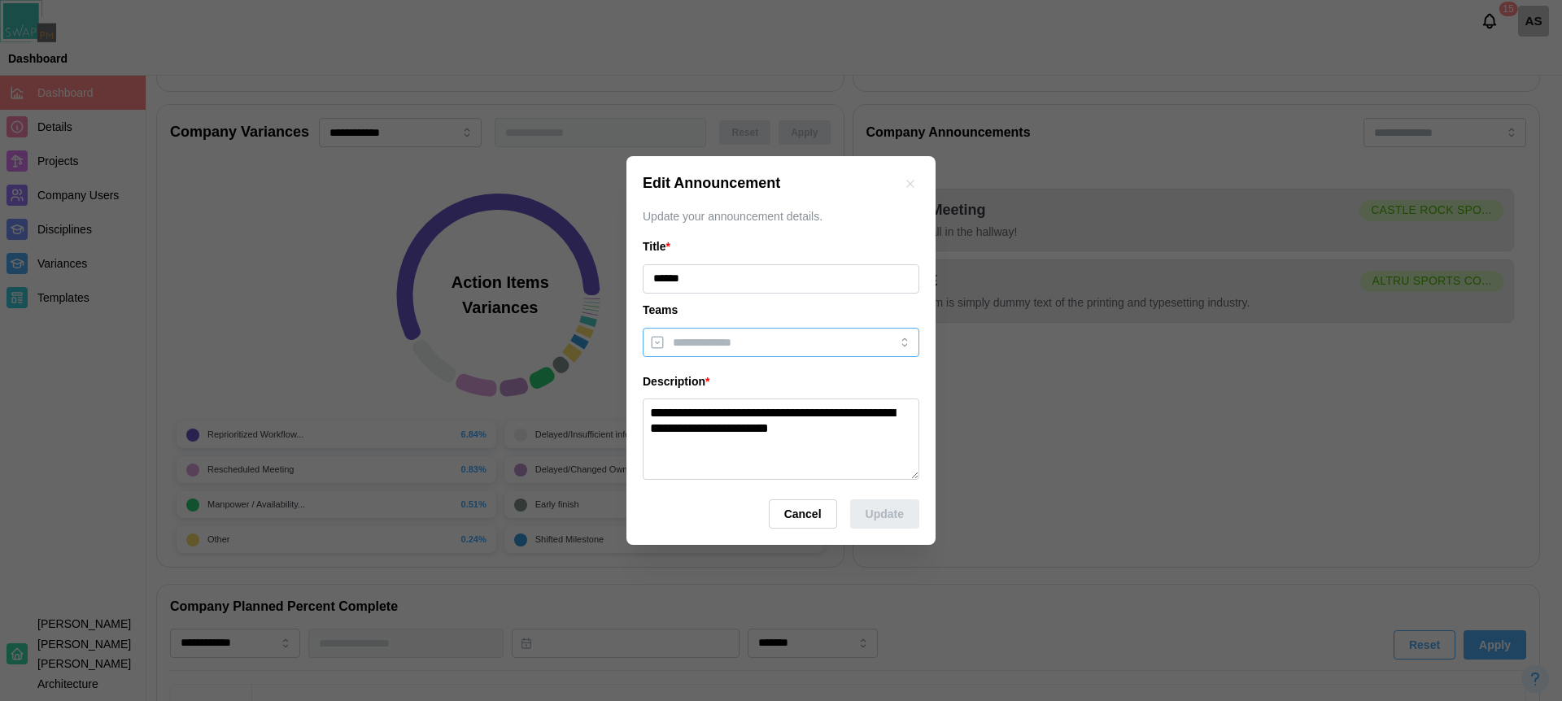
click at [768, 353] on div at bounding box center [764, 343] width 191 height 28
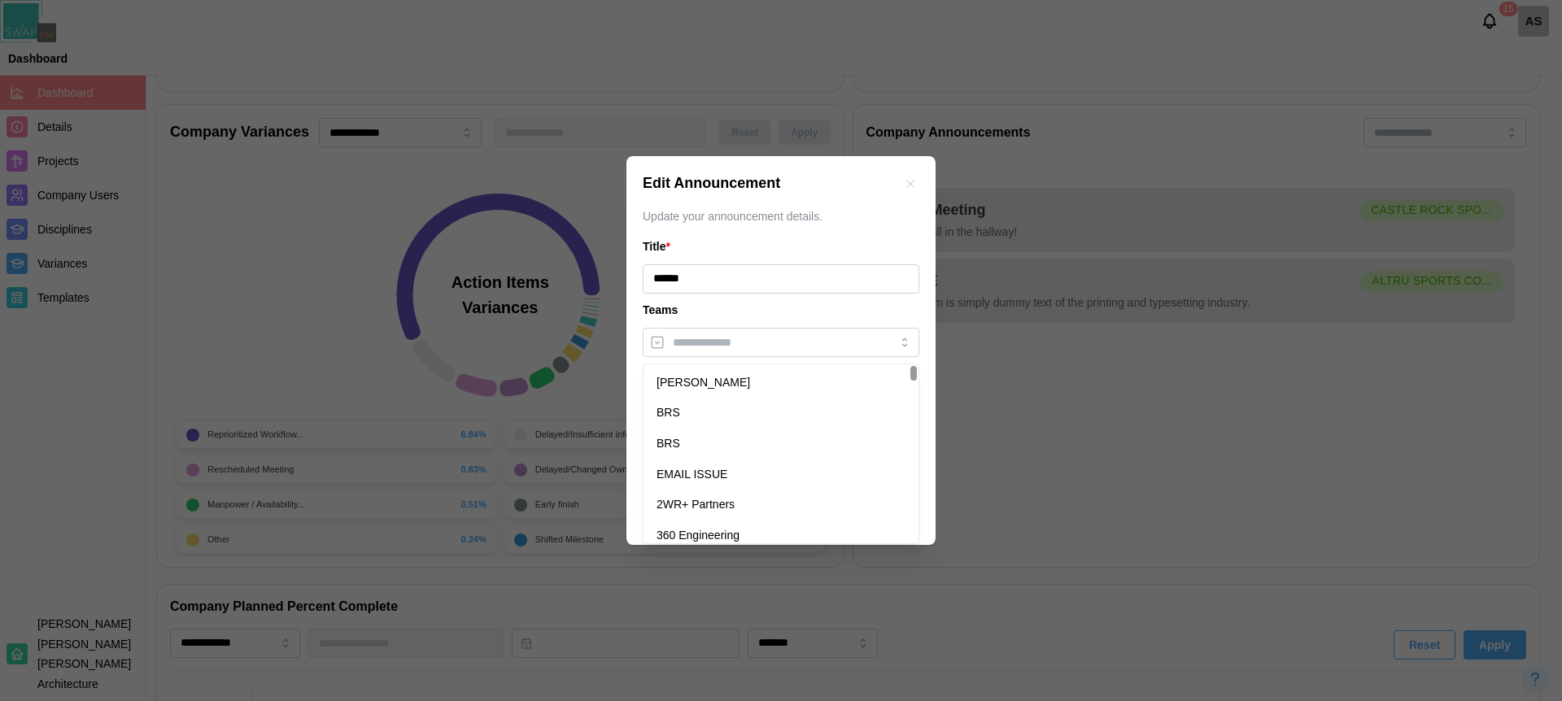
click at [913, 190] on button "button" at bounding box center [910, 184] width 18 height 18
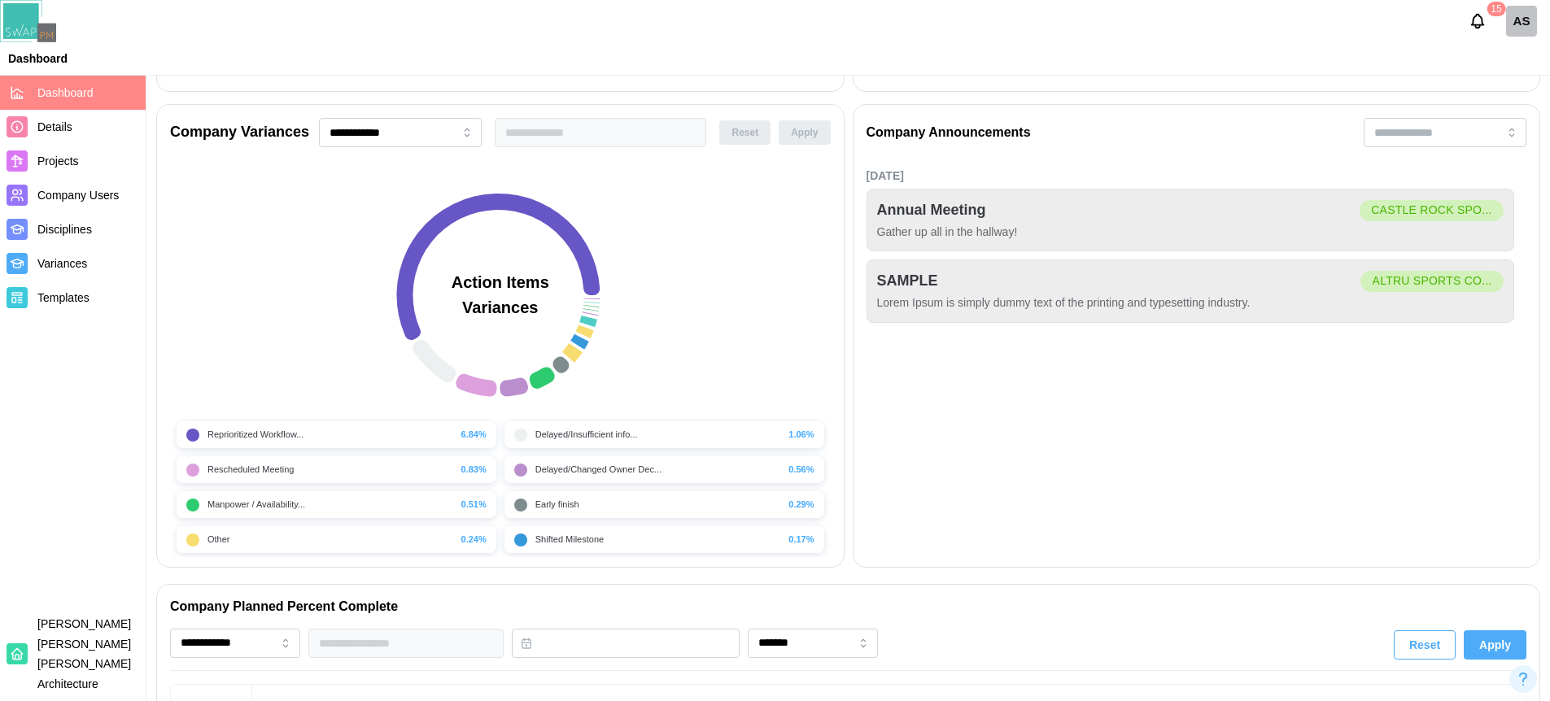
click at [477, 37] on div "15 AS" at bounding box center [775, 21] width 1550 height 42
click at [460, 54] on div "Dashboard" at bounding box center [775, 58] width 1550 height 24
click at [1211, 455] on div "[DATE] Annual Meeting CASTLE ROCK SPO... Gather up all in the hallway! SAMPLE A…" at bounding box center [1196, 338] width 661 height 349
click at [1467, 195] on icon "button" at bounding box center [1470, 190] width 13 height 13
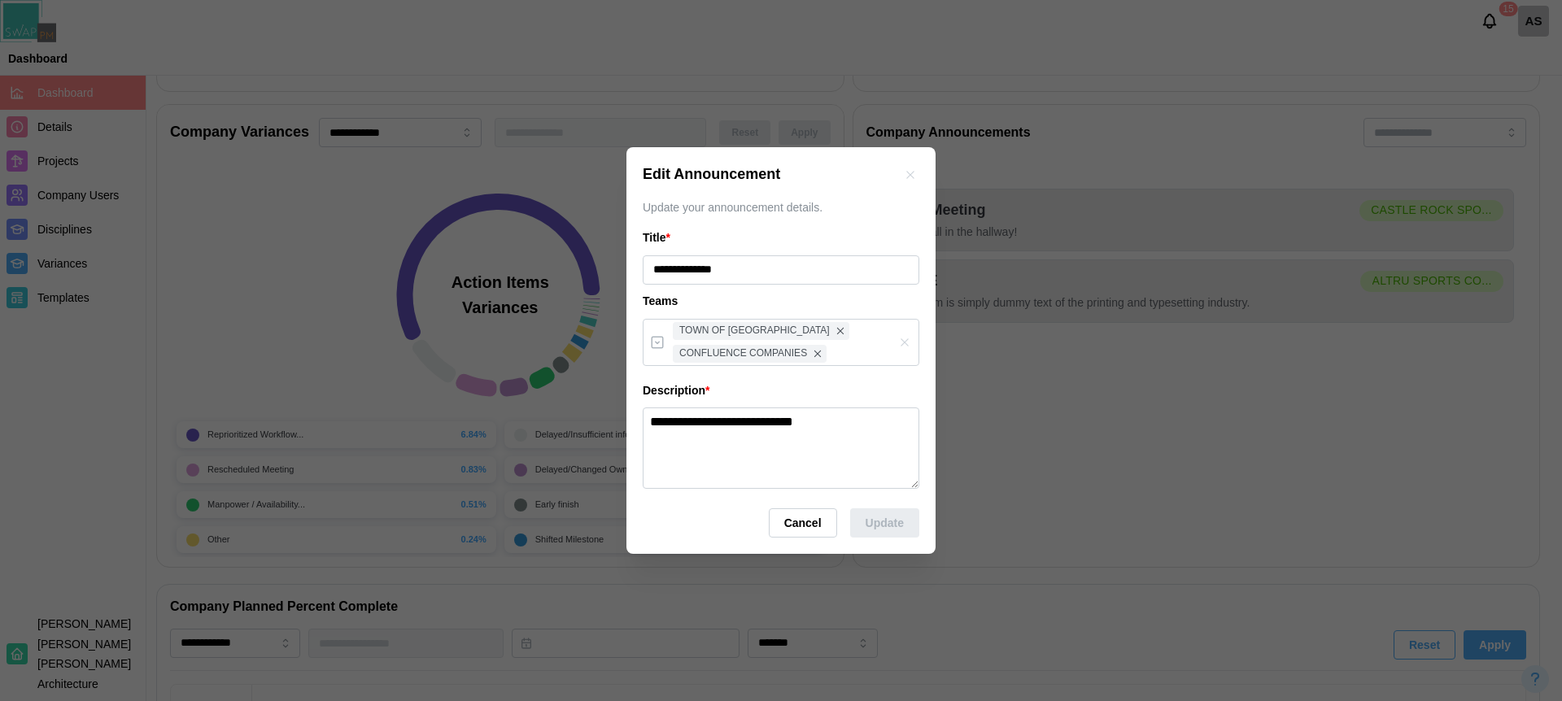
click at [906, 175] on icon "button" at bounding box center [910, 174] width 13 height 13
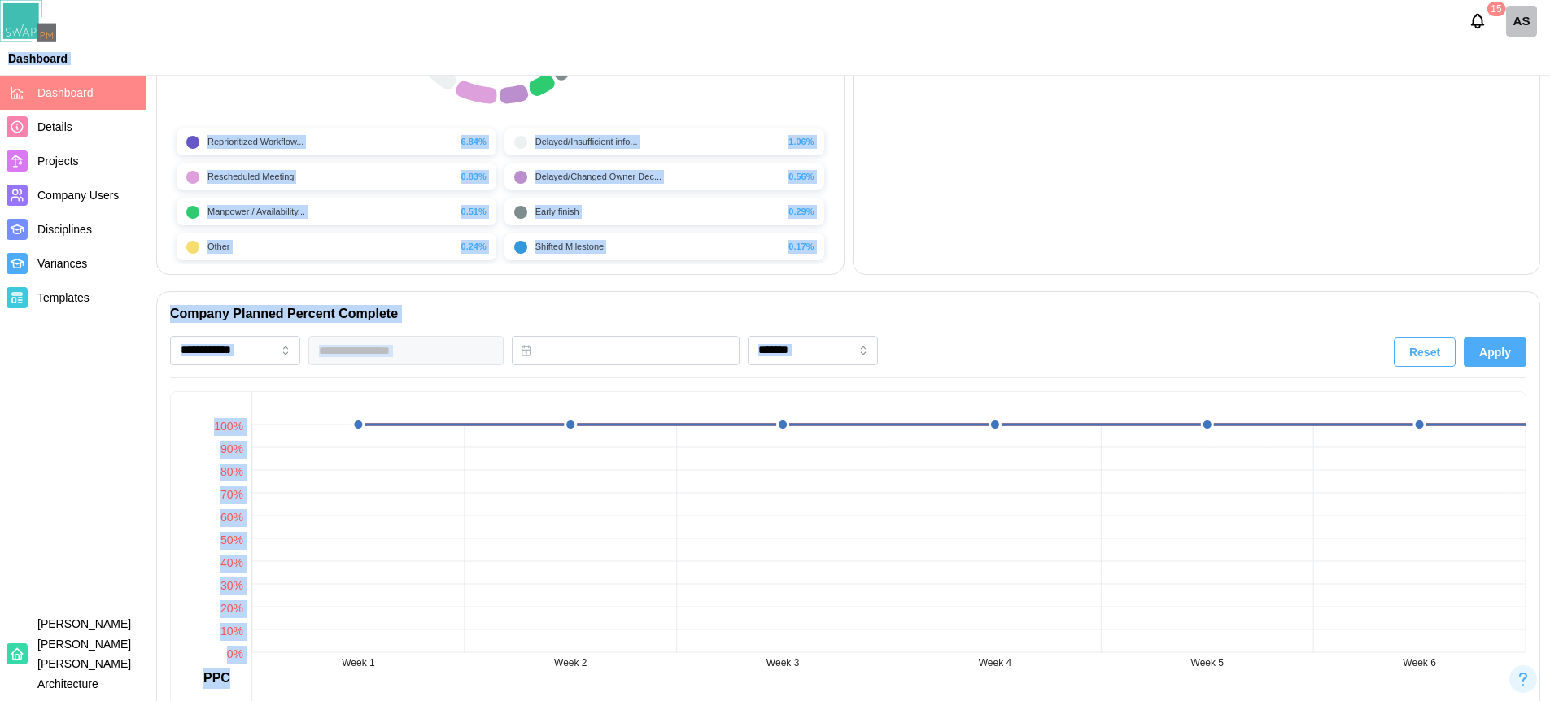
scroll to position [967, 0]
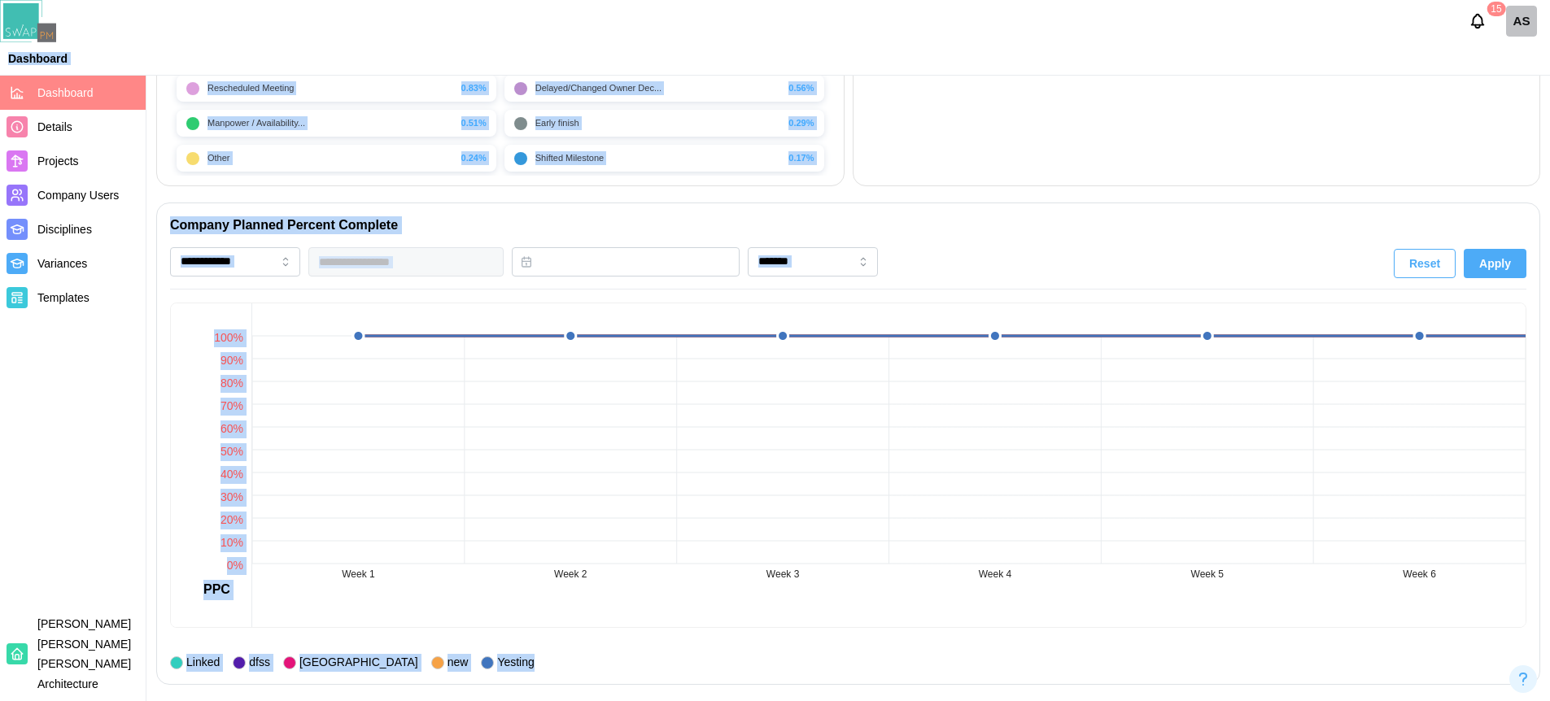
drag, startPoint x: 615, startPoint y: 46, endPoint x: 633, endPoint y: 757, distance: 711.3
click at [1008, 218] on h2 "Company Planned Percent Complete" at bounding box center [848, 225] width 1356 height 18
